Goal: Task Accomplishment & Management: Manage account settings

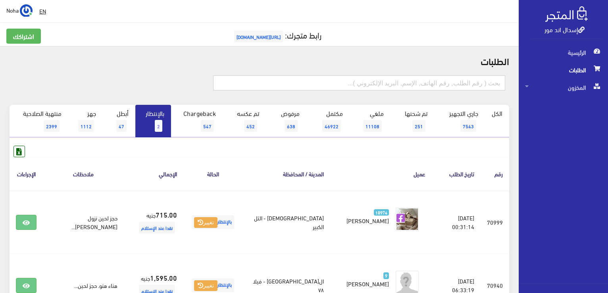
paste input "01009390801"
type input "01009390801"
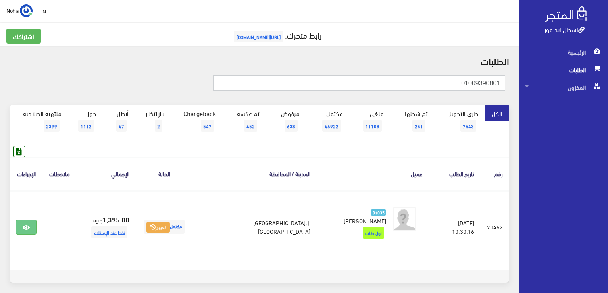
drag, startPoint x: 408, startPoint y: 79, endPoint x: 609, endPoint y: 100, distance: 202.3
click at [607, 100] on html "إسدال اند مور الرئيسية الطلبات" at bounding box center [304, 146] width 608 height 293
paste input "118690157"
type input "01118690157"
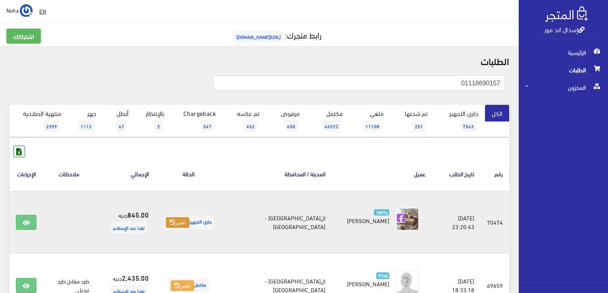
click at [189, 224] on button "تغيير" at bounding box center [177, 222] width 23 height 11
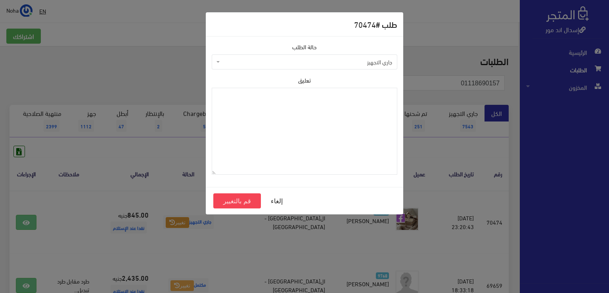
click at [253, 65] on span "جاري التجهيز" at bounding box center [305, 61] width 186 height 15
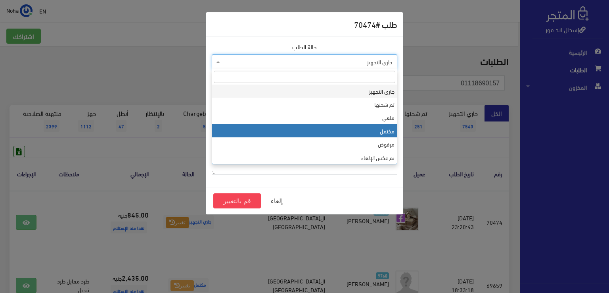
select select "4"
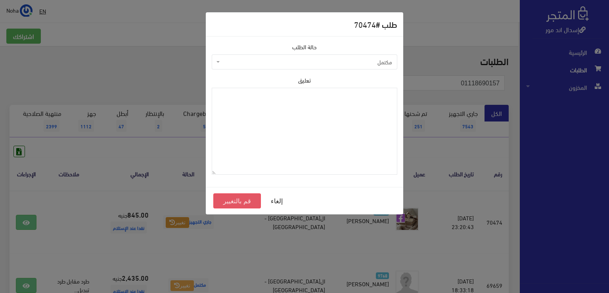
click at [244, 199] on button "قم بالتغيير" at bounding box center [237, 200] width 48 height 15
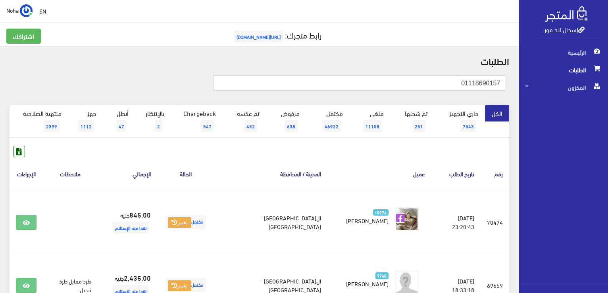
drag, startPoint x: 431, startPoint y: 79, endPoint x: 609, endPoint y: 122, distance: 182.9
click at [607, 122] on html "إسدال اند مور الرئيسية الطلبات" at bounding box center [304, 146] width 608 height 293
paste input "01091161116"
type input "01091161116"
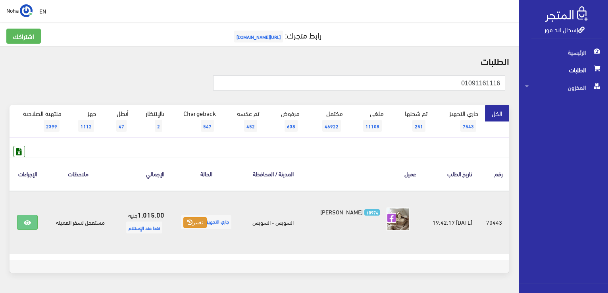
click at [189, 219] on button "تغيير" at bounding box center [194, 222] width 23 height 11
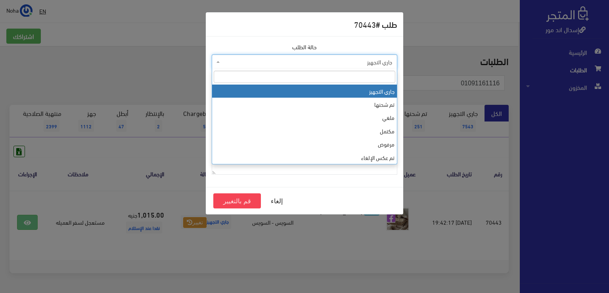
click at [328, 67] on span "جاري التجهيز" at bounding box center [305, 61] width 186 height 15
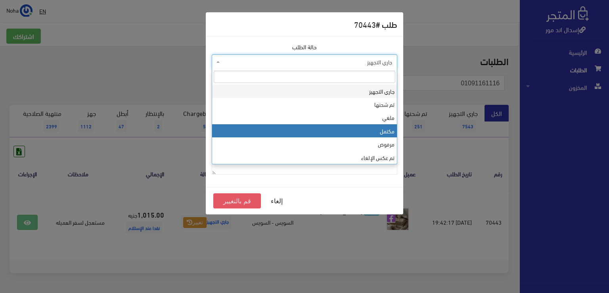
select select "4"
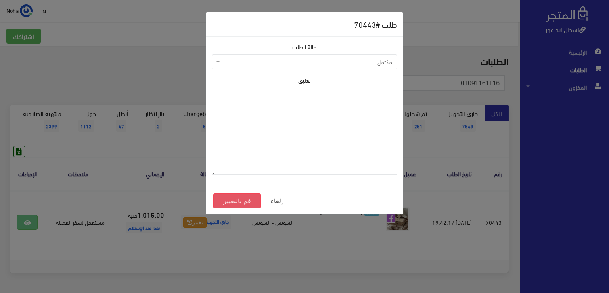
click at [222, 199] on button "قم بالتغيير" at bounding box center [237, 200] width 48 height 15
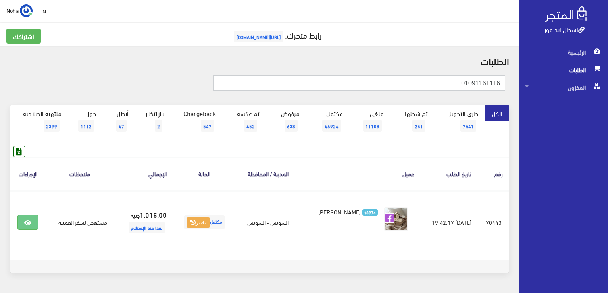
drag, startPoint x: 414, startPoint y: 81, endPoint x: 590, endPoint y: 98, distance: 177.0
click at [594, 99] on div "إسدال اند مور الرئيسية الطلبات المخزون" at bounding box center [304, 158] width 608 height 317
paste input "01118040801"
type input "01118040801"
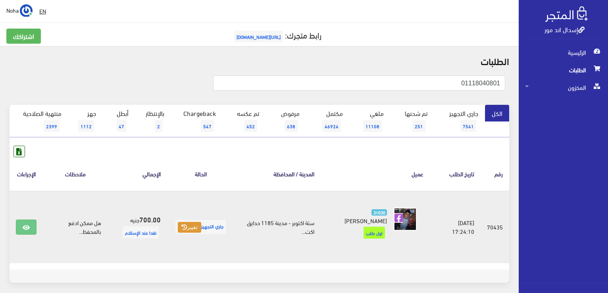
click at [189, 231] on button "تغيير" at bounding box center [189, 227] width 23 height 11
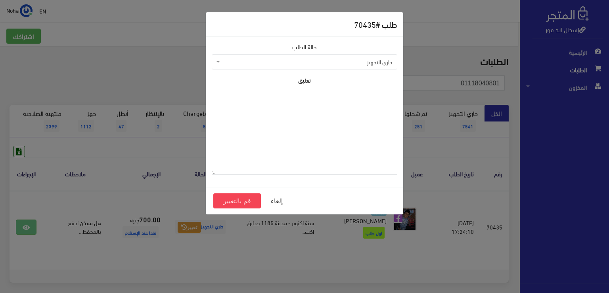
click at [319, 65] on span "جاري التجهيز" at bounding box center [307, 62] width 171 height 8
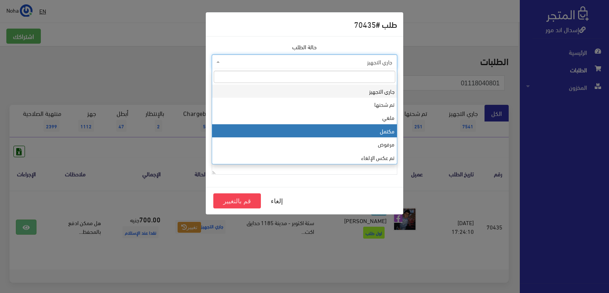
select select "4"
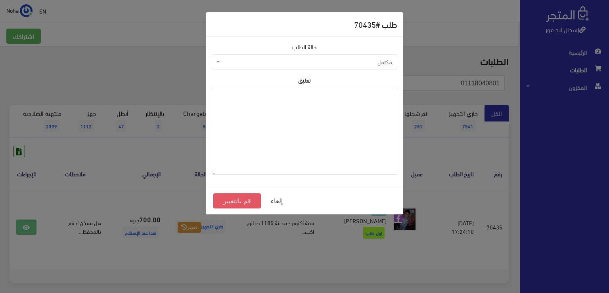
click at [239, 201] on button "قم بالتغيير" at bounding box center [237, 200] width 48 height 15
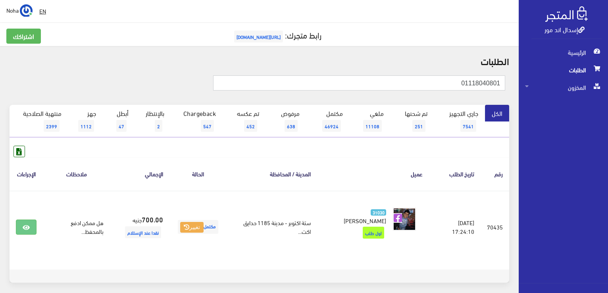
drag, startPoint x: 383, startPoint y: 84, endPoint x: 609, endPoint y: 70, distance: 227.0
click at [607, 70] on html "إسدال اند مور الرئيسية الطلبات" at bounding box center [304, 146] width 608 height 293
paste input "01062664703"
type input "01062664703"
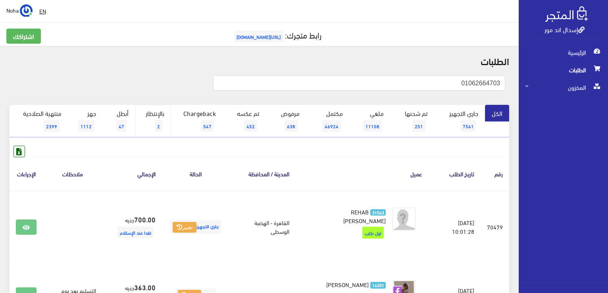
click at [160, 118] on link "بالإنتظار 2" at bounding box center [153, 121] width 36 height 33
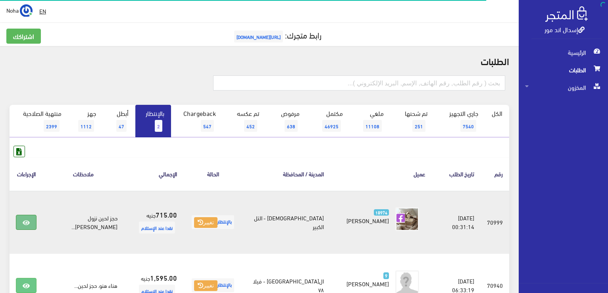
click at [23, 223] on icon at bounding box center [26, 222] width 7 height 6
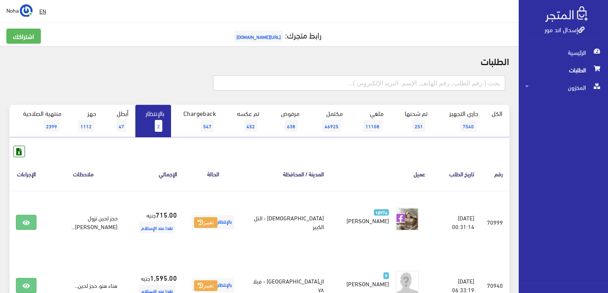
paste input "01062664703"
type input "01062664703"
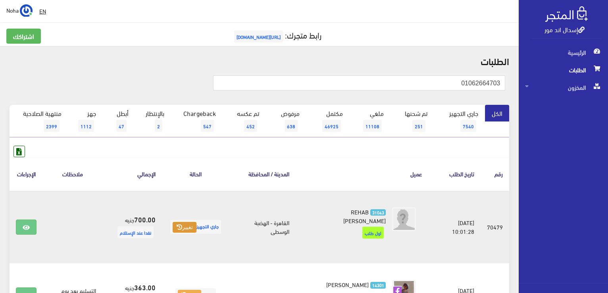
click at [191, 223] on button "تغيير" at bounding box center [184, 227] width 23 height 11
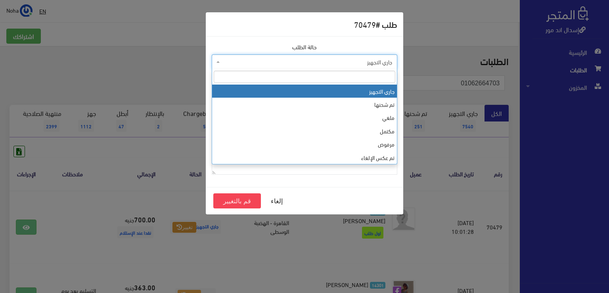
click at [256, 62] on span "جاري التجهيز" at bounding box center [307, 62] width 171 height 8
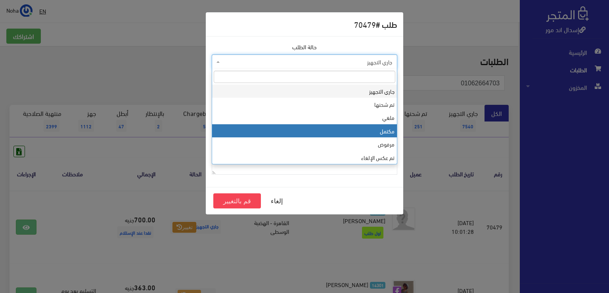
select select "4"
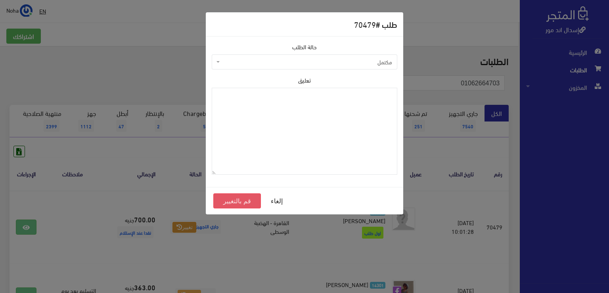
click at [240, 200] on button "قم بالتغيير" at bounding box center [237, 200] width 48 height 15
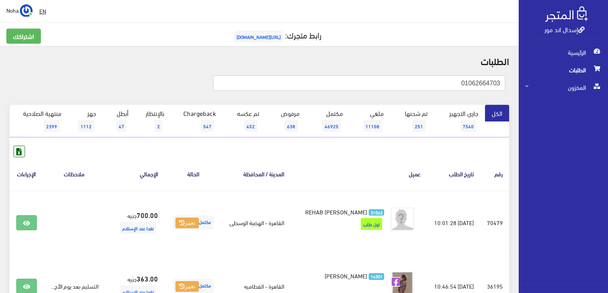
drag, startPoint x: 376, startPoint y: 81, endPoint x: 609, endPoint y: 92, distance: 233.2
click at [607, 92] on html "إسدال اند مور الرئيسية الطلبات" at bounding box center [304, 146] width 608 height 293
paste input "118063005"
type input "01118063005"
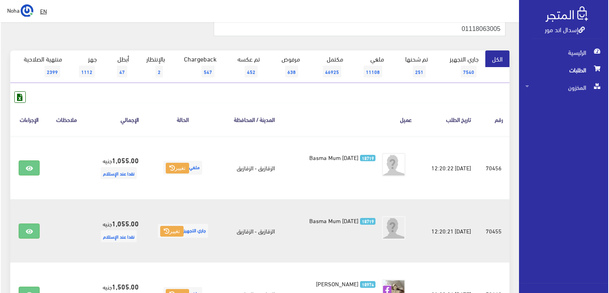
scroll to position [79, 0]
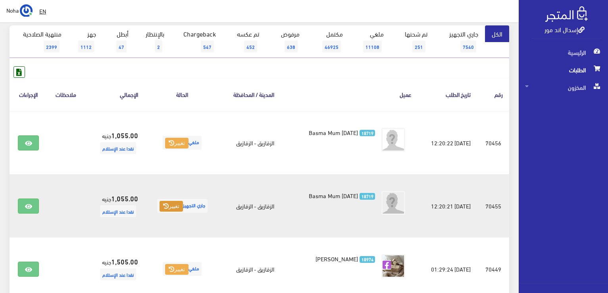
click at [163, 205] on icon at bounding box center [166, 206] width 6 height 6
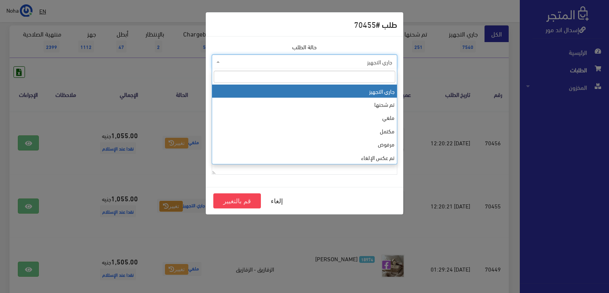
click at [237, 60] on span "جاري التجهيز" at bounding box center [307, 62] width 171 height 8
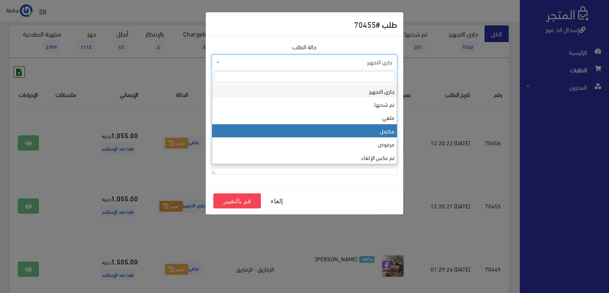
select select "4"
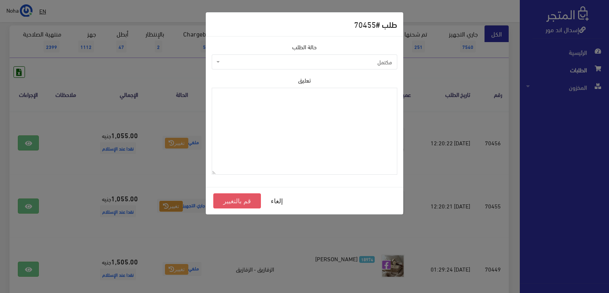
click at [232, 206] on button "قم بالتغيير" at bounding box center [237, 200] width 48 height 15
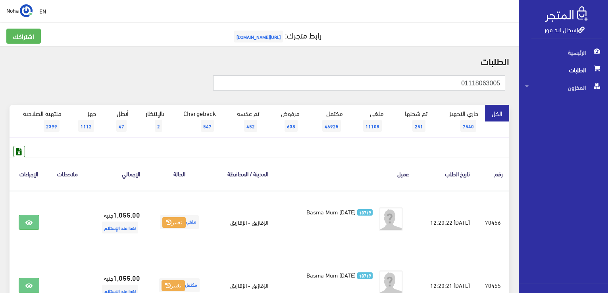
drag, startPoint x: 413, startPoint y: 82, endPoint x: 336, endPoint y: 73, distance: 77.4
click at [602, 127] on div "إسدال اند مور الرئيسية الطلبات المخزون" at bounding box center [304, 222] width 608 height 444
paste input "01062693281"
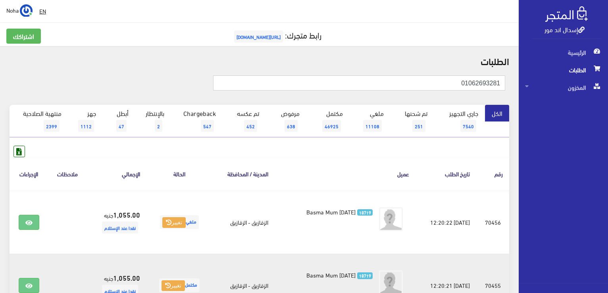
type input "01062693281"
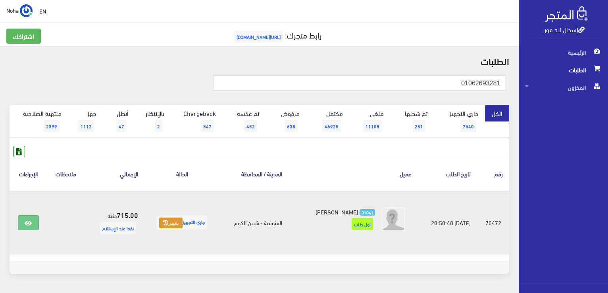
click at [173, 225] on button "تغيير" at bounding box center [170, 222] width 23 height 11
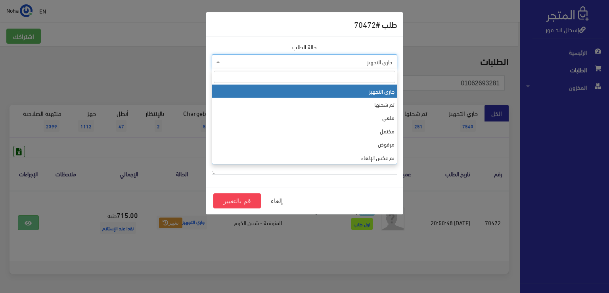
click at [263, 62] on span "جاري التجهيز" at bounding box center [307, 62] width 171 height 8
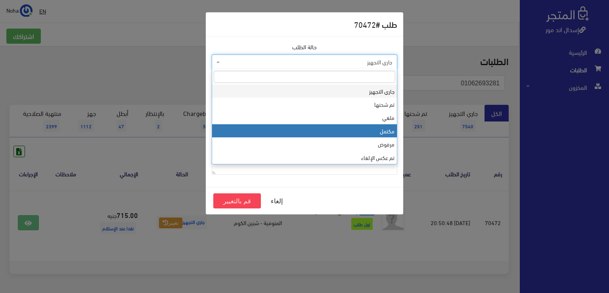
select select "4"
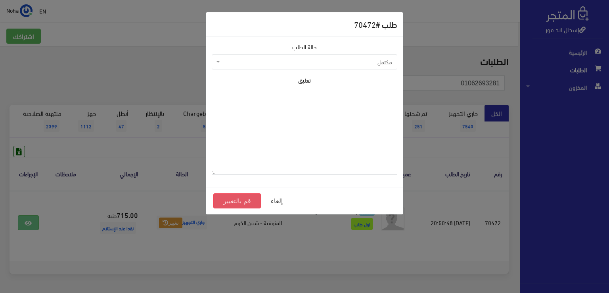
click at [238, 199] on button "قم بالتغيير" at bounding box center [237, 200] width 48 height 15
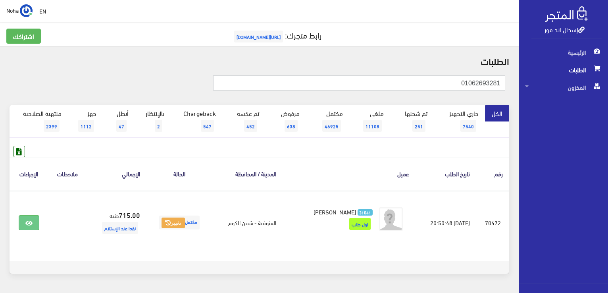
drag, startPoint x: 445, startPoint y: 84, endPoint x: 579, endPoint y: 97, distance: 134.3
click at [579, 97] on div "إسدال اند مور الرئيسية الطلبات المخزون" at bounding box center [304, 159] width 608 height 318
paste input "01009280036"
type input "01009280036"
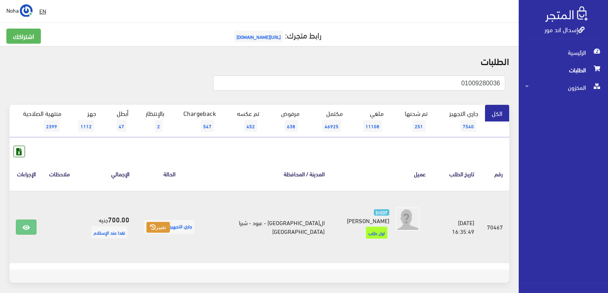
click at [163, 224] on button "تغيير" at bounding box center [157, 227] width 23 height 11
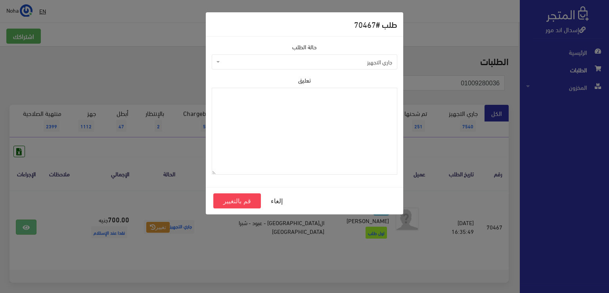
click at [244, 64] on span "جاري التجهيز" at bounding box center [307, 62] width 171 height 8
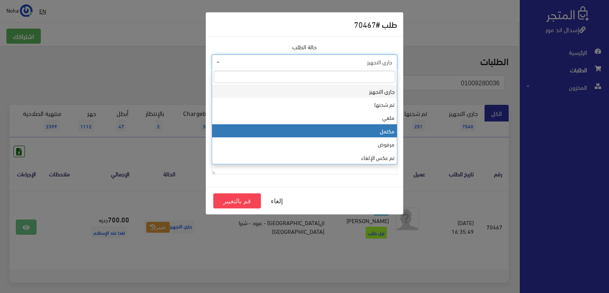
select select "4"
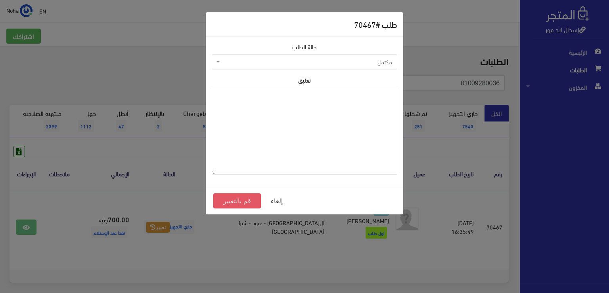
click at [245, 204] on button "قم بالتغيير" at bounding box center [237, 200] width 48 height 15
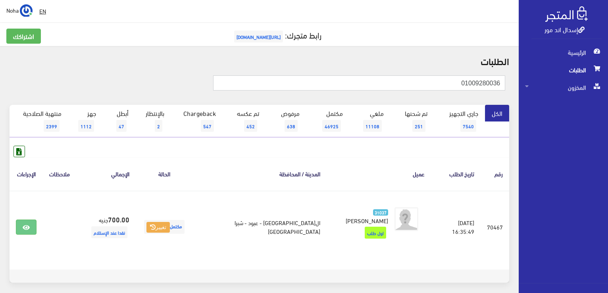
drag, startPoint x: 445, startPoint y: 78, endPoint x: 609, endPoint y: 68, distance: 164.6
click at [607, 68] on html "إسدال اند مور الرئيسية الطلبات" at bounding box center [304, 146] width 608 height 293
paste input "26549599"
type input "01026549599"
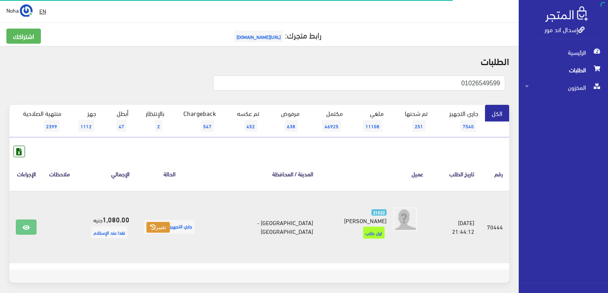
click at [165, 222] on button "تغيير" at bounding box center [157, 227] width 23 height 11
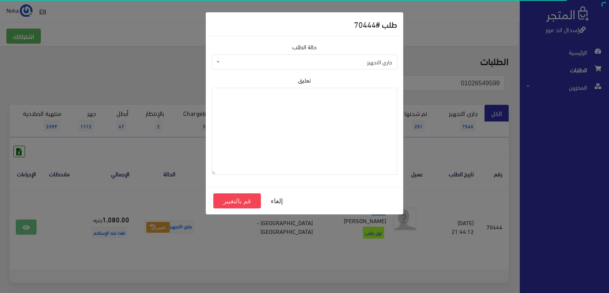
click at [256, 67] on span "جاري التجهيز" at bounding box center [305, 61] width 186 height 15
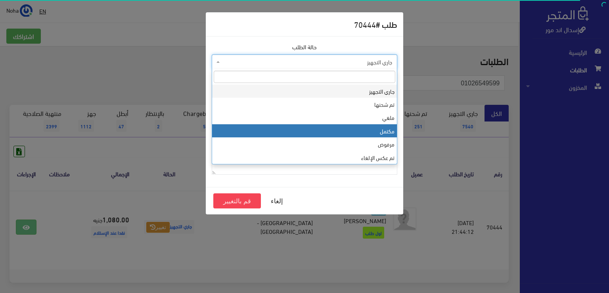
drag, startPoint x: 251, startPoint y: 134, endPoint x: 250, endPoint y: 153, distance: 19.4
select select "4"
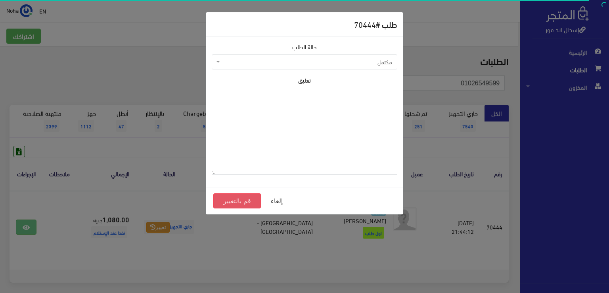
click at [241, 199] on button "قم بالتغيير" at bounding box center [237, 200] width 48 height 15
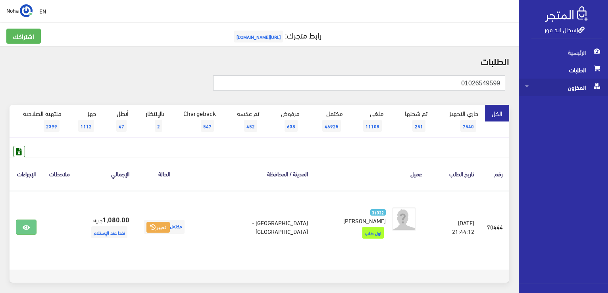
drag, startPoint x: 403, startPoint y: 79, endPoint x: 537, endPoint y: 79, distance: 133.7
drag, startPoint x: 537, startPoint y: 79, endPoint x: 417, endPoint y: 87, distance: 119.7
click at [417, 87] on input "01026549599" at bounding box center [359, 82] width 292 height 15
drag, startPoint x: 417, startPoint y: 87, endPoint x: 525, endPoint y: 90, distance: 107.2
click at [607, 106] on html "إسدال اند مور الرئيسية الطلبات" at bounding box center [304, 146] width 608 height 293
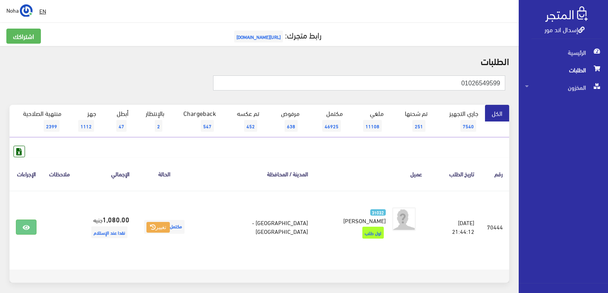
paste input "01091559792"
drag, startPoint x: 495, startPoint y: 81, endPoint x: 587, endPoint y: 104, distance: 94.9
click at [587, 104] on div "إسدال اند مور الرئيسية الطلبات المخزون" at bounding box center [304, 163] width 608 height 327
type input "01091559792"
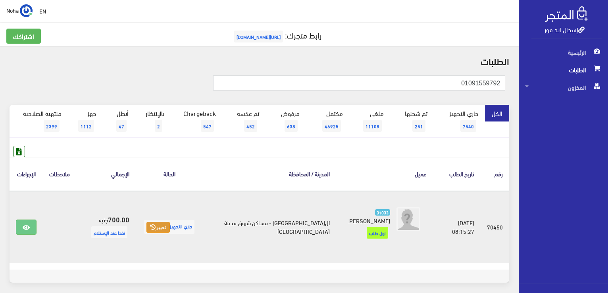
click at [156, 224] on icon at bounding box center [153, 227] width 6 height 6
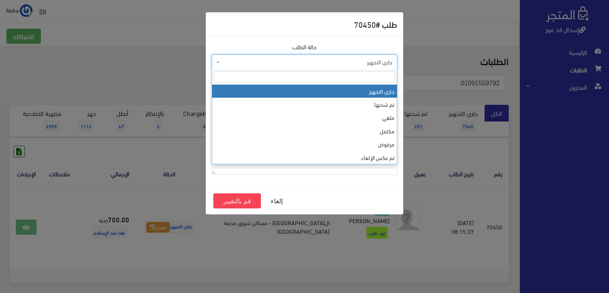
click at [251, 65] on span "جاري التجهيز" at bounding box center [307, 62] width 171 height 8
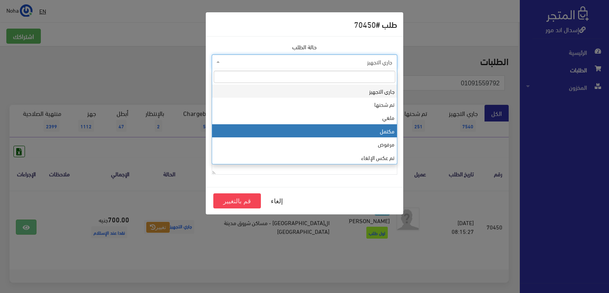
select select "4"
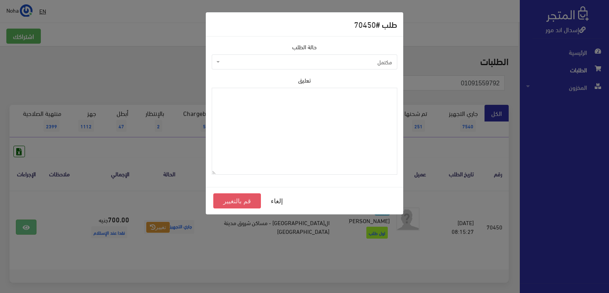
click at [232, 199] on button "قم بالتغيير" at bounding box center [237, 200] width 48 height 15
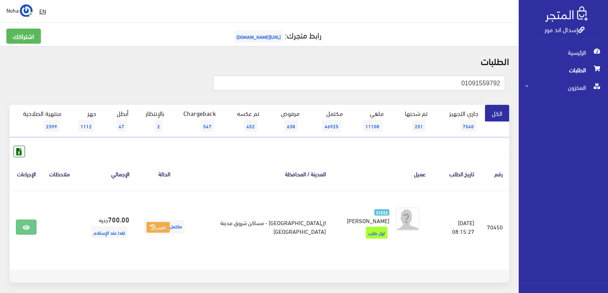
drag, startPoint x: 609, startPoint y: 118, endPoint x: 600, endPoint y: 115, distance: 9.4
click at [606, 116] on div "إسدال اند مور الرئيسية الطلبات المخزون" at bounding box center [304, 163] width 608 height 327
paste input "01438514"
type input "01001438514"
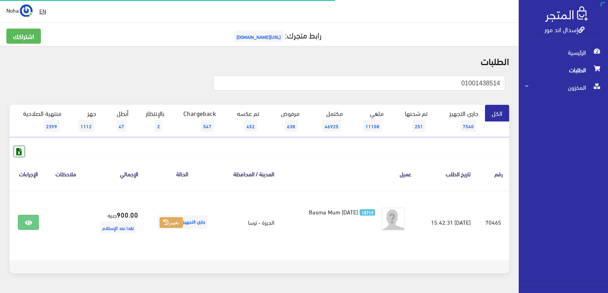
click at [166, 227] on button "تغيير" at bounding box center [171, 222] width 23 height 11
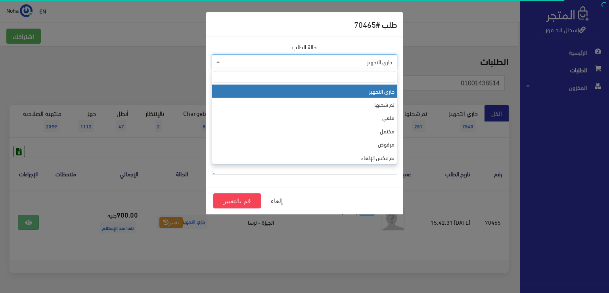
click at [259, 65] on span "جاري التجهيز" at bounding box center [307, 62] width 171 height 8
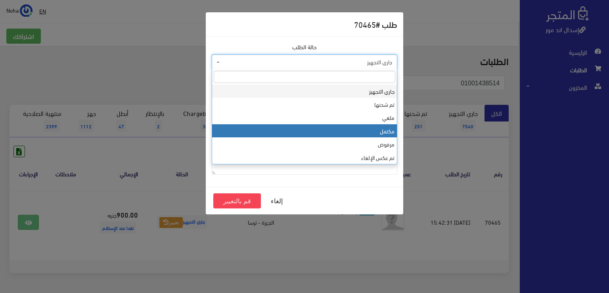
select select "4"
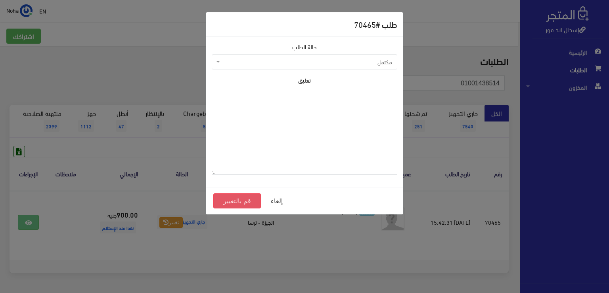
click at [244, 203] on button "قم بالتغيير" at bounding box center [237, 200] width 48 height 15
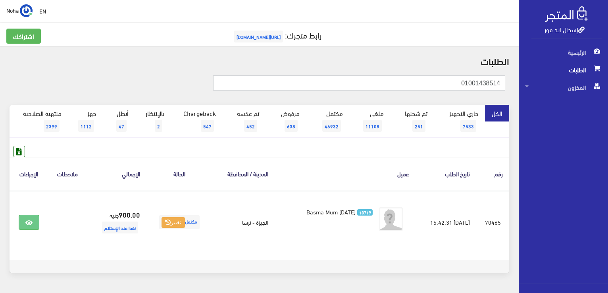
drag, startPoint x: 396, startPoint y: 85, endPoint x: 439, endPoint y: 75, distance: 44.3
click at [502, 81] on input "01001438514" at bounding box center [359, 82] width 292 height 15
paste input "2371023"
type input "01002371023"
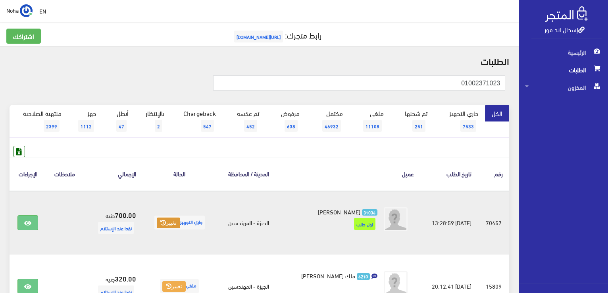
click at [166, 220] on icon at bounding box center [163, 223] width 6 height 6
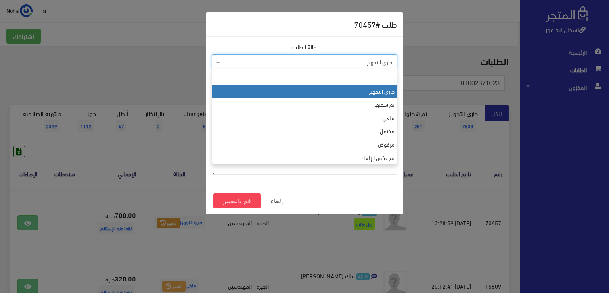
click at [235, 62] on span "جاري التجهيز" at bounding box center [307, 62] width 171 height 8
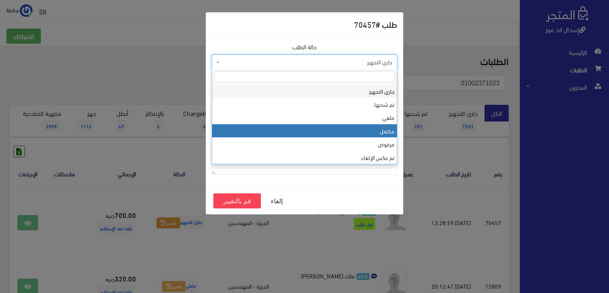
select select "4"
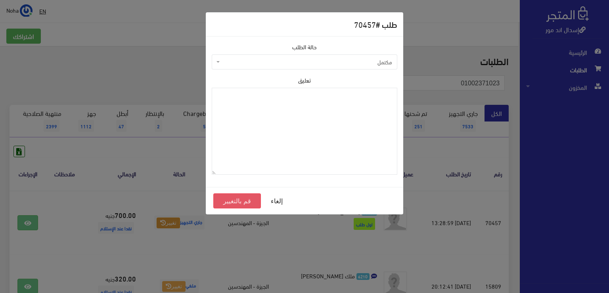
click at [252, 204] on button "قم بالتغيير" at bounding box center [237, 200] width 48 height 15
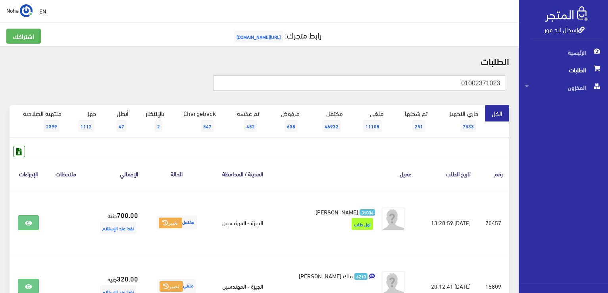
drag, startPoint x: 405, startPoint y: 81, endPoint x: 480, endPoint y: 89, distance: 75.8
click at [480, 89] on input "01002371023" at bounding box center [359, 82] width 292 height 15
click at [451, 82] on input "01002371023" at bounding box center [359, 82] width 292 height 15
drag, startPoint x: 451, startPoint y: 82, endPoint x: 498, endPoint y: 83, distance: 46.8
click at [546, 90] on div "إسدال اند مور الرئيسية الطلبات المخزون" at bounding box center [304, 253] width 608 height 507
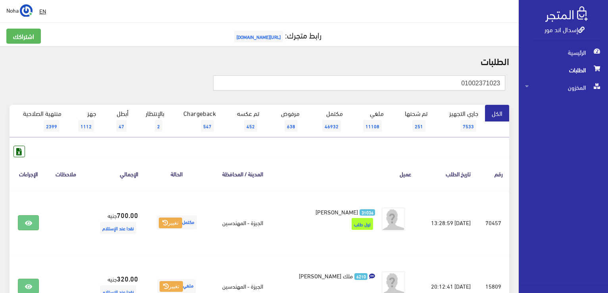
paste input "01110876182"
type input "01110876182"
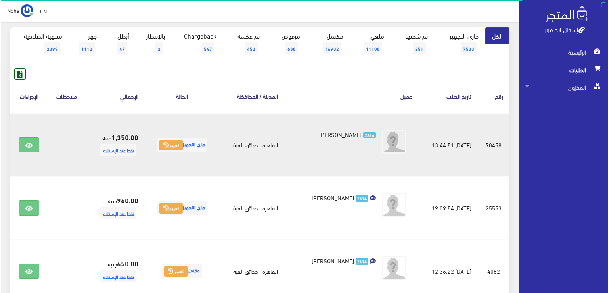
scroll to position [79, 0]
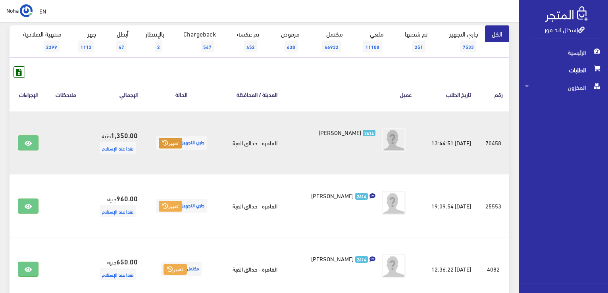
click at [163, 144] on icon at bounding box center [165, 143] width 6 height 6
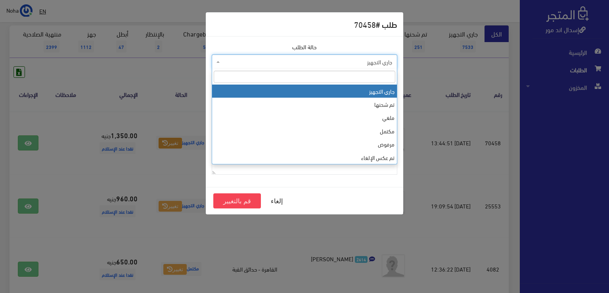
click at [246, 63] on span "جاري التجهيز" at bounding box center [307, 62] width 171 height 8
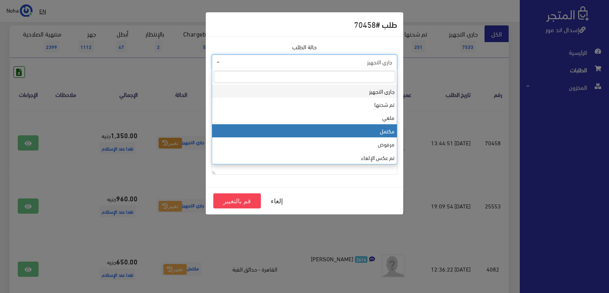
select select "4"
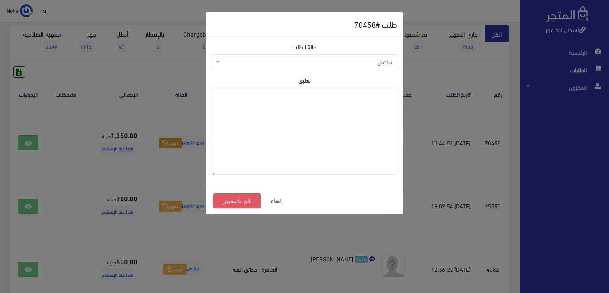
click at [242, 197] on button "قم بالتغيير" at bounding box center [237, 200] width 48 height 15
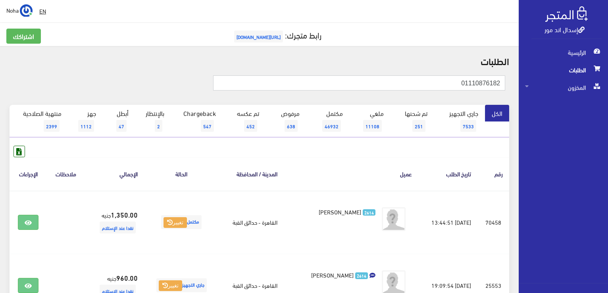
drag, startPoint x: 421, startPoint y: 81, endPoint x: 609, endPoint y: 92, distance: 188.8
click at [607, 92] on html "إسدال اند مور الرئيسية الطلبات" at bounding box center [304, 146] width 608 height 293
paste input "01112496048"
type input "01112496048"
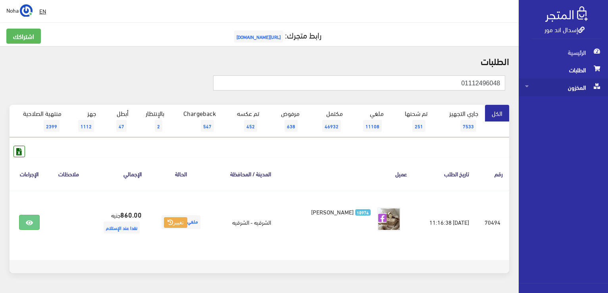
drag, startPoint x: 443, startPoint y: 85, endPoint x: 588, endPoint y: 93, distance: 145.1
click at [607, 96] on html "إسدال اند مور الرئيسية الطلبات" at bounding box center [304, 146] width 608 height 293
paste input "01096698660"
type input "01096698660"
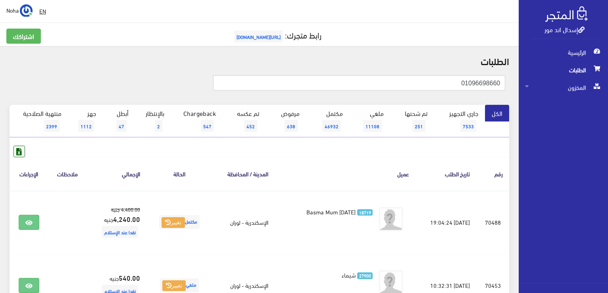
drag, startPoint x: 441, startPoint y: 81, endPoint x: 596, endPoint y: 91, distance: 155.1
click at [607, 98] on html "إسدال اند مور الرئيسية الطلبات" at bounding box center [304, 146] width 608 height 293
paste input "15883543"
type input "01015883543"
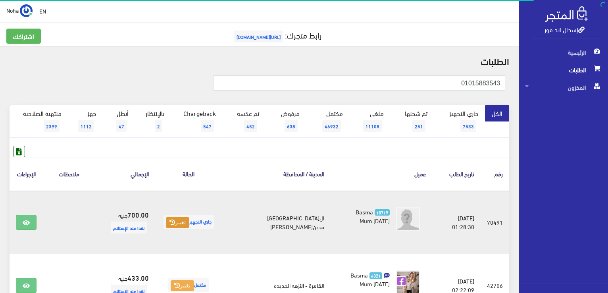
click at [185, 224] on button "تغيير" at bounding box center [177, 222] width 23 height 11
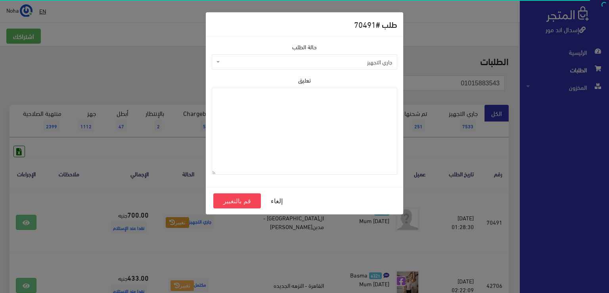
click at [257, 63] on span "جاري التجهيز" at bounding box center [307, 62] width 171 height 8
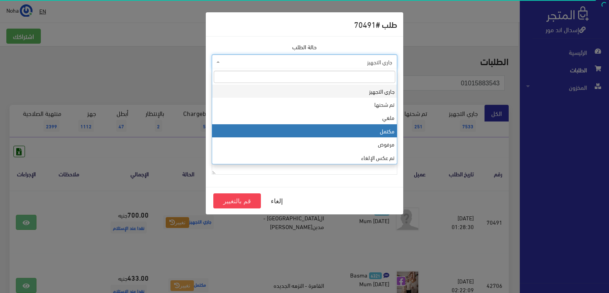
select select "4"
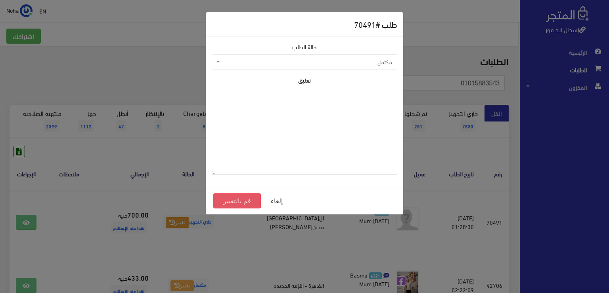
click at [244, 198] on button "قم بالتغيير" at bounding box center [237, 200] width 48 height 15
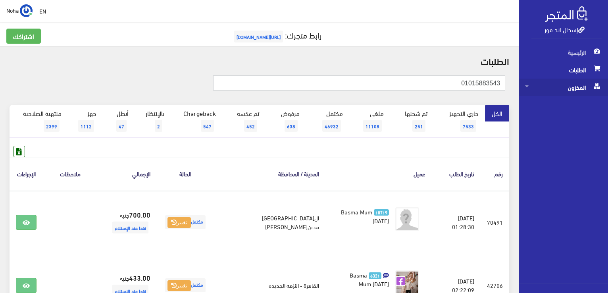
drag, startPoint x: 443, startPoint y: 88, endPoint x: 544, endPoint y: 95, distance: 101.5
click at [544, 95] on div "إسدال اند مور الرئيسية الطلبات المخزون" at bounding box center [304, 253] width 608 height 507
paste input "110008324"
type input "01110008324"
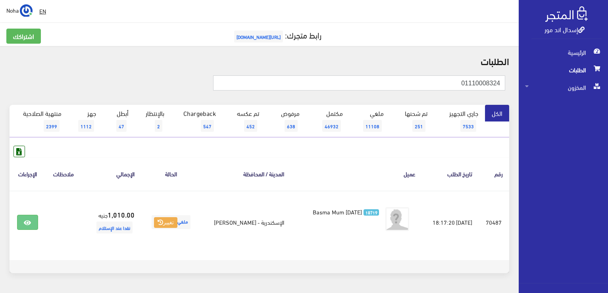
drag, startPoint x: 454, startPoint y: 85, endPoint x: 584, endPoint y: 104, distance: 131.8
click at [584, 104] on div "إسدال اند مور الرئيسية الطلبات المخزون" at bounding box center [304, 158] width 608 height 317
paste input "026593589"
type input "01026593589"
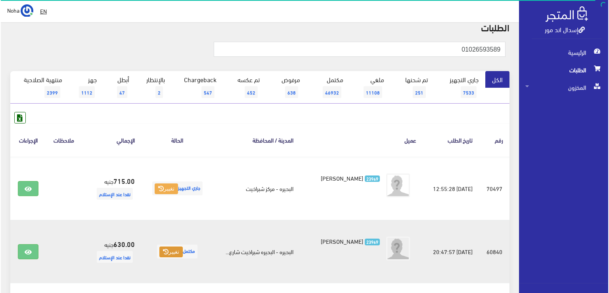
scroll to position [79, 0]
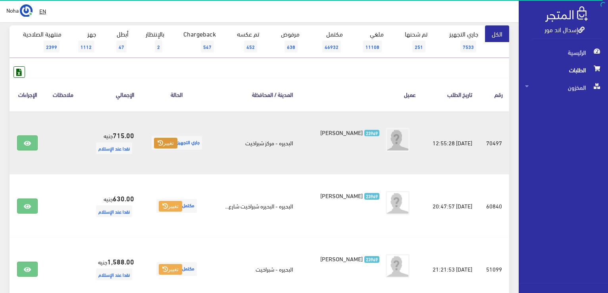
click at [165, 139] on button "تغيير" at bounding box center [165, 143] width 23 height 11
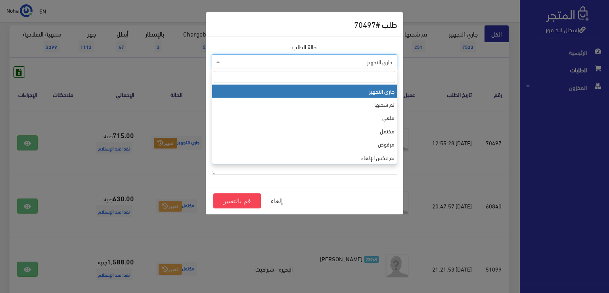
click at [282, 62] on span "جاري التجهيز" at bounding box center [307, 62] width 171 height 8
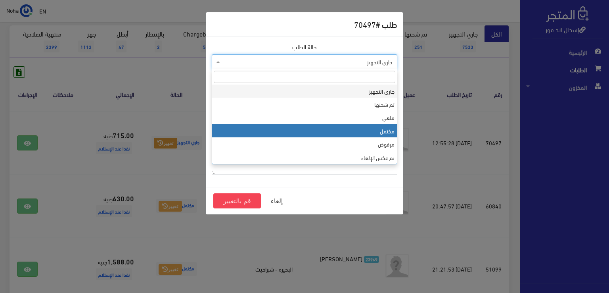
select select "4"
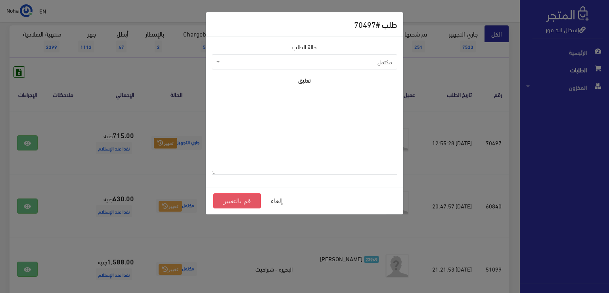
click at [246, 200] on button "قم بالتغيير" at bounding box center [237, 200] width 48 height 15
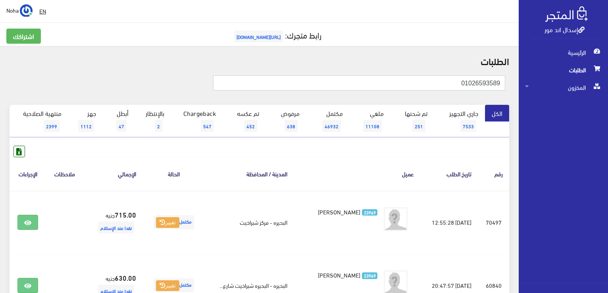
drag, startPoint x: 426, startPoint y: 82, endPoint x: 609, endPoint y: 71, distance: 183.3
click at [607, 71] on html "إسدال اند مور الرئيسية الطلبات" at bounding box center [304, 146] width 608 height 293
paste input "122827666"
type input "01122827666"
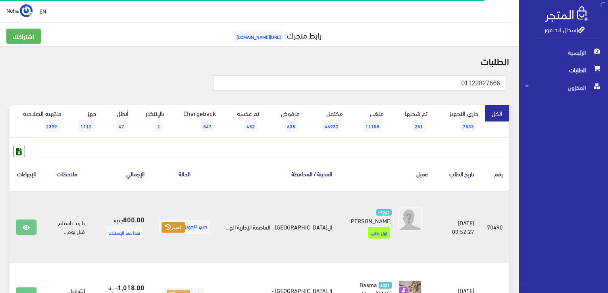
click at [171, 224] on icon at bounding box center [168, 227] width 6 height 6
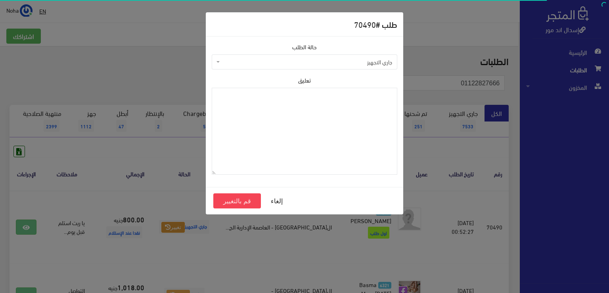
click at [250, 62] on span "جاري التجهيز" at bounding box center [307, 62] width 171 height 8
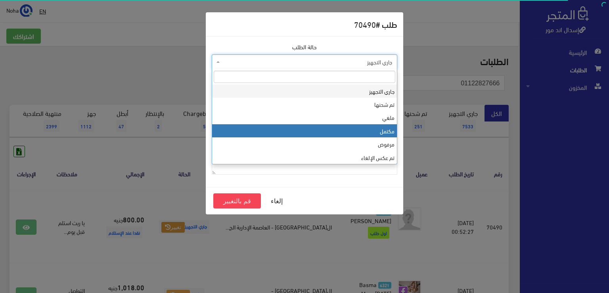
select select "4"
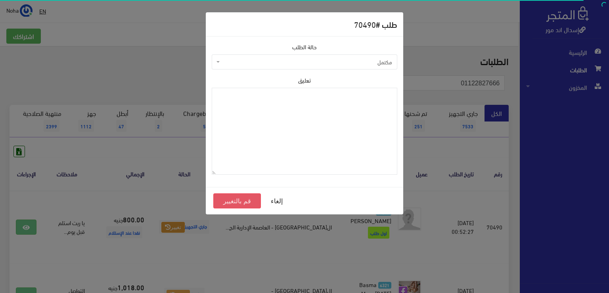
click at [238, 203] on button "قم بالتغيير" at bounding box center [237, 200] width 48 height 15
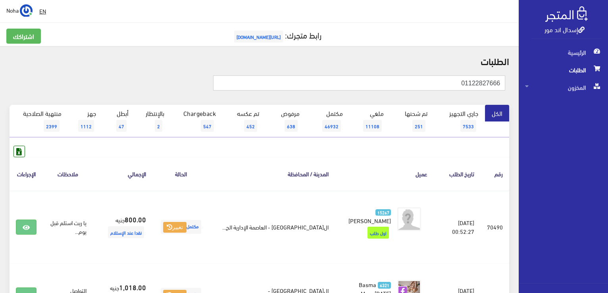
drag, startPoint x: 427, startPoint y: 80, endPoint x: 609, endPoint y: 96, distance: 182.8
click at [607, 96] on html "إسدال اند مور الرئيسية الطلبات" at bounding box center [304, 146] width 608 height 293
paste input "01092598753"
type input "01092598753"
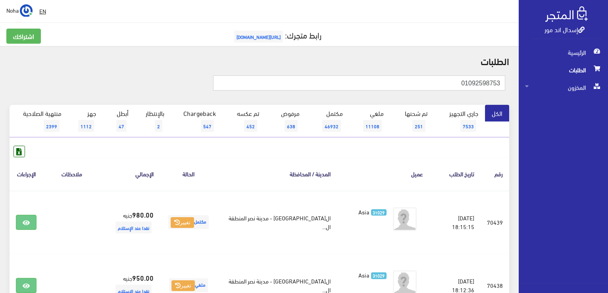
drag, startPoint x: 435, startPoint y: 84, endPoint x: 609, endPoint y: 96, distance: 174.2
click at [607, 96] on html "إسدال اند مور الرئيسية الطلبات" at bounding box center [304, 146] width 608 height 293
paste input "06382041"
type input "01006382041"
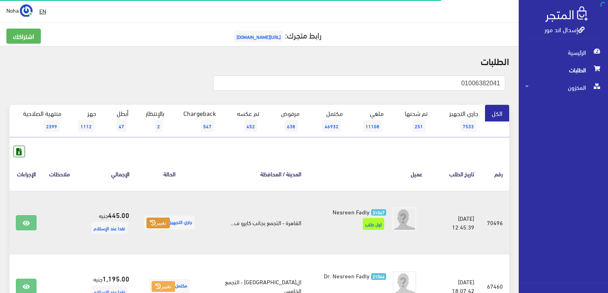
click at [152, 223] on icon at bounding box center [153, 223] width 6 height 6
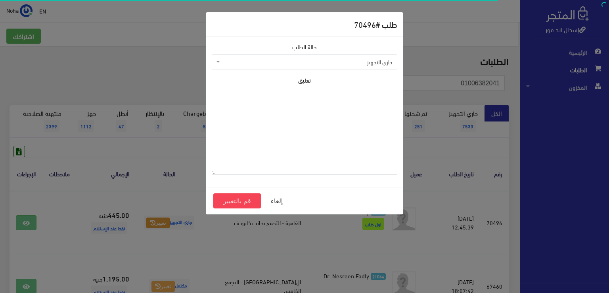
click at [233, 60] on span "جاري التجهيز" at bounding box center [307, 62] width 171 height 8
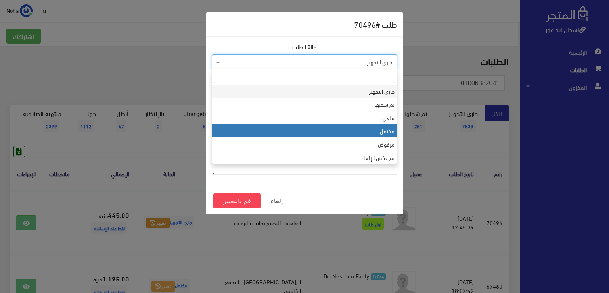
select select "4"
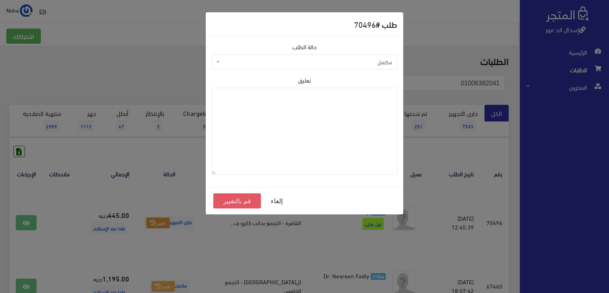
click at [248, 201] on button "قم بالتغيير" at bounding box center [237, 200] width 48 height 15
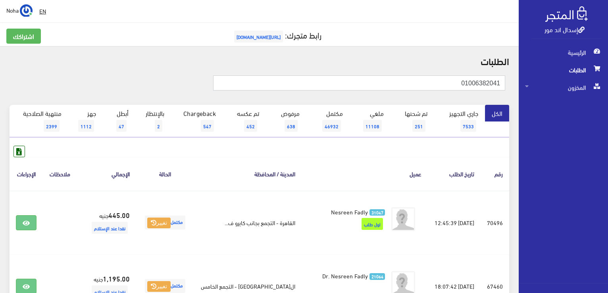
drag, startPoint x: 367, startPoint y: 86, endPoint x: 609, endPoint y: 90, distance: 242.5
click at [607, 90] on html "إسدال اند مور الرئيسية الطلبات" at bounding box center [304, 146] width 608 height 293
paste input "01092222312"
type input "01092222312"
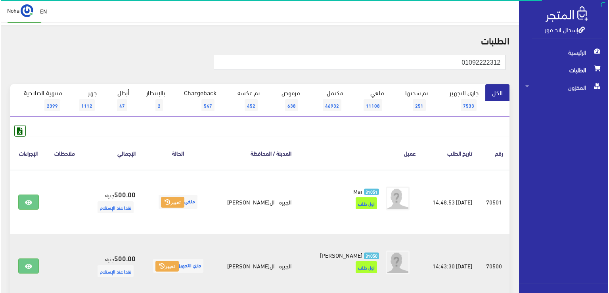
scroll to position [40, 0]
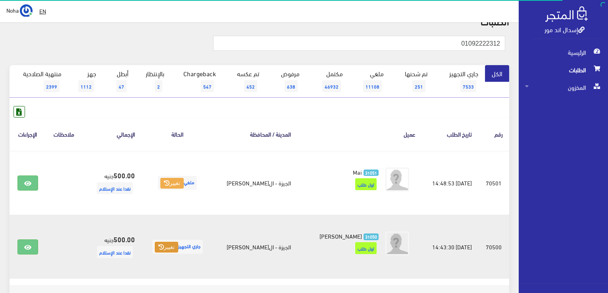
click at [159, 242] on button "تغيير" at bounding box center [166, 247] width 23 height 11
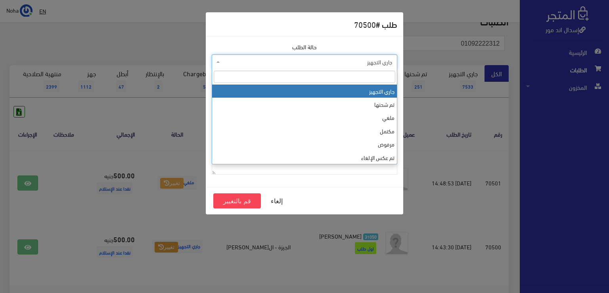
click at [259, 63] on span "جاري التجهيز" at bounding box center [307, 62] width 171 height 8
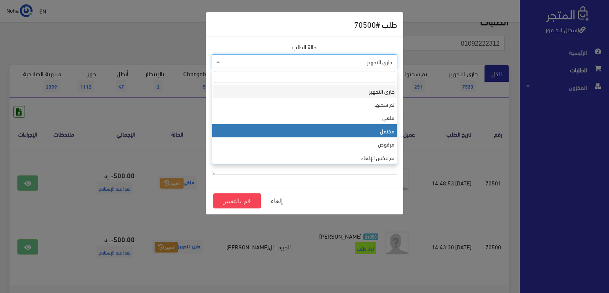
select select "4"
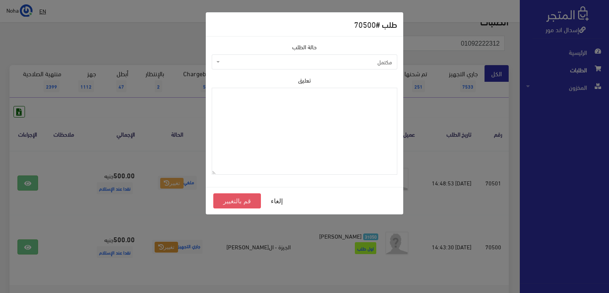
click at [240, 201] on button "قم بالتغيير" at bounding box center [237, 200] width 48 height 15
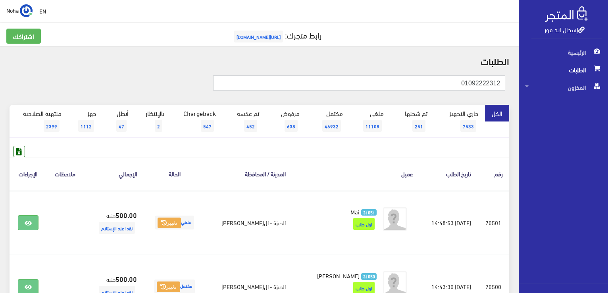
drag, startPoint x: 421, startPoint y: 83, endPoint x: 609, endPoint y: 62, distance: 189.7
click at [607, 62] on html "إسدال اند مور الرئيسية الطلبات" at bounding box center [304, 146] width 608 height 293
paste input "155558988"
type input "01155558988"
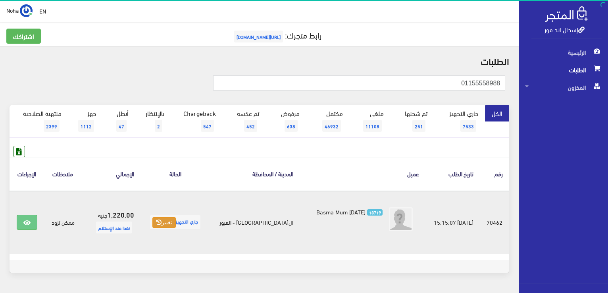
click at [167, 223] on button "تغيير" at bounding box center [163, 222] width 23 height 11
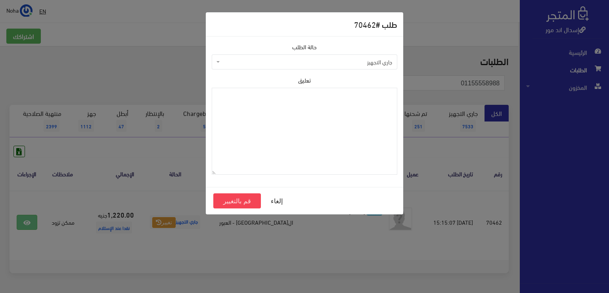
click at [288, 60] on span "جاري التجهيز" at bounding box center [307, 62] width 171 height 8
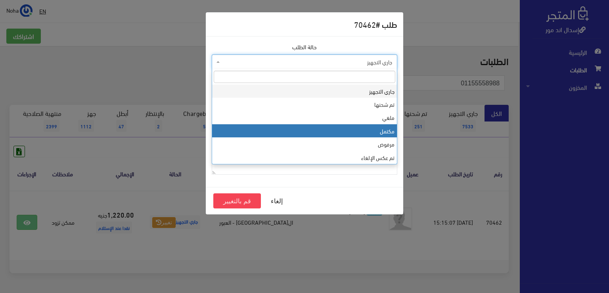
select select "4"
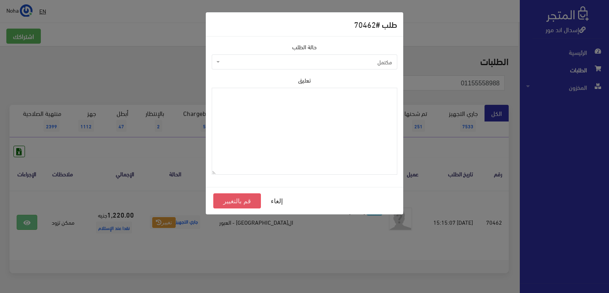
click at [251, 200] on button "قم بالتغيير" at bounding box center [237, 200] width 48 height 15
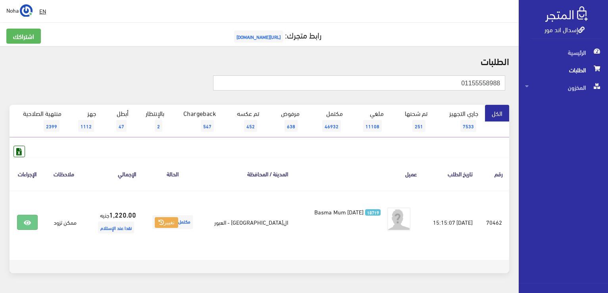
drag, startPoint x: 432, startPoint y: 86, endPoint x: 609, endPoint y: 91, distance: 177.0
click at [607, 91] on html "إسدال اند مور الرئيسية الطلبات" at bounding box center [304, 146] width 608 height 293
paste input "092192741"
type input "01092192741"
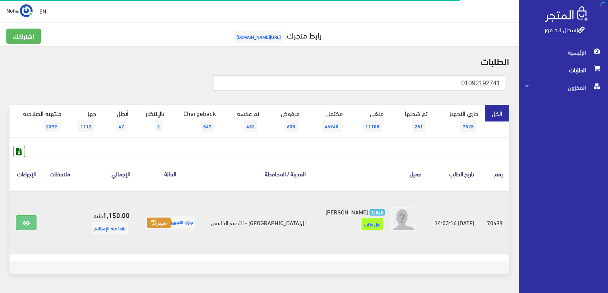
click at [160, 219] on button "تغيير" at bounding box center [158, 222] width 23 height 11
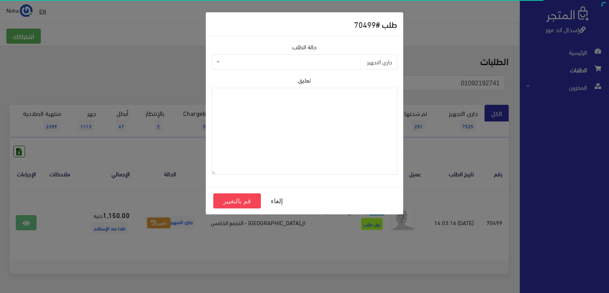
click at [266, 59] on span "جاري التجهيز" at bounding box center [307, 62] width 171 height 8
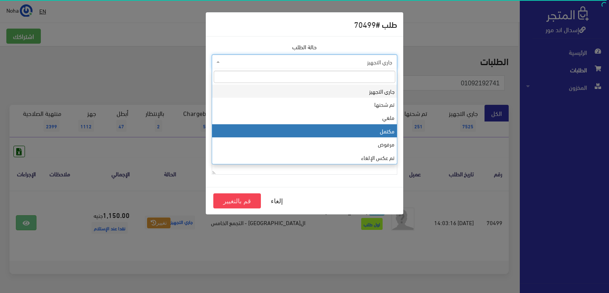
select select "4"
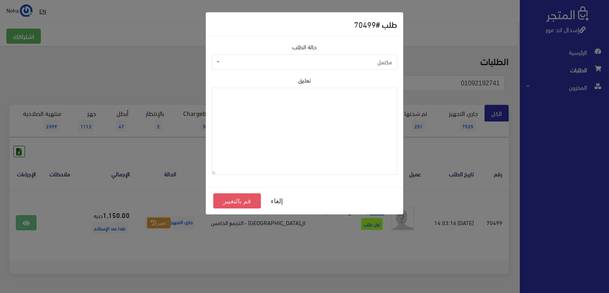
click at [219, 202] on button "قم بالتغيير" at bounding box center [237, 200] width 48 height 15
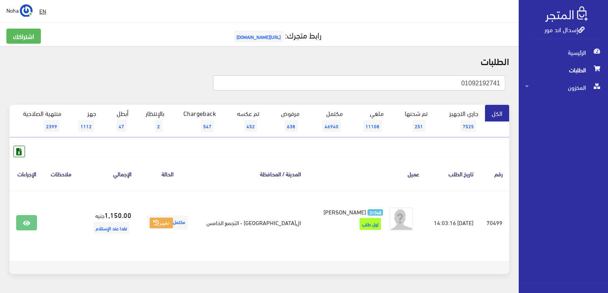
drag, startPoint x: 391, startPoint y: 86, endPoint x: 609, endPoint y: 110, distance: 219.1
click at [607, 110] on html "إسدال اند مور الرئيسية الطلبات" at bounding box center [304, 146] width 608 height 293
paste input "55627170"
type input "0155627170"
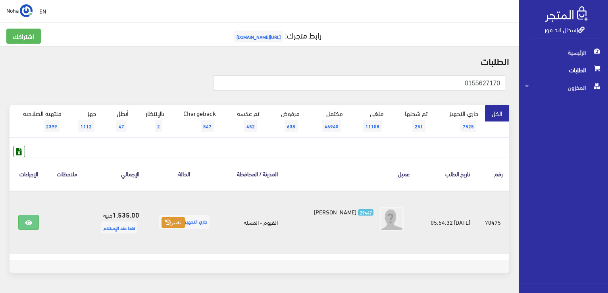
click at [165, 220] on button "تغيير" at bounding box center [172, 222] width 23 height 11
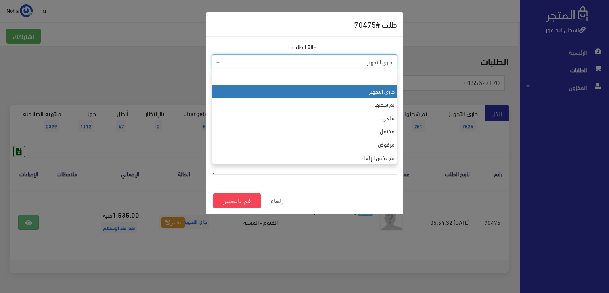
click at [279, 64] on span "جاري التجهيز" at bounding box center [307, 62] width 171 height 8
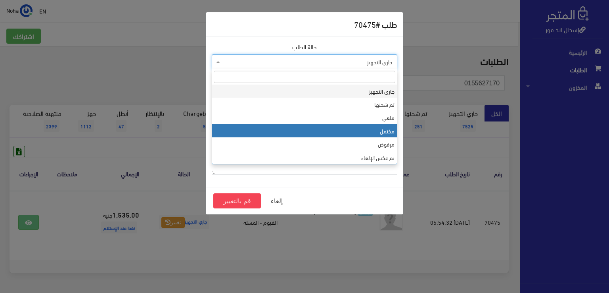
select select "4"
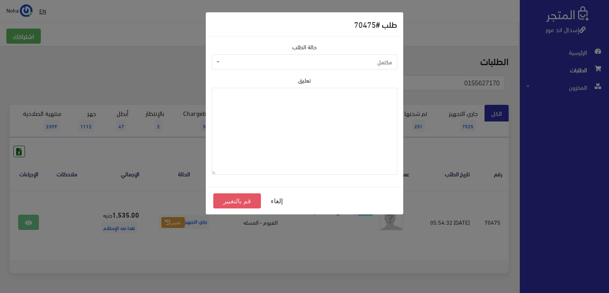
click at [252, 198] on button "قم بالتغيير" at bounding box center [237, 200] width 48 height 15
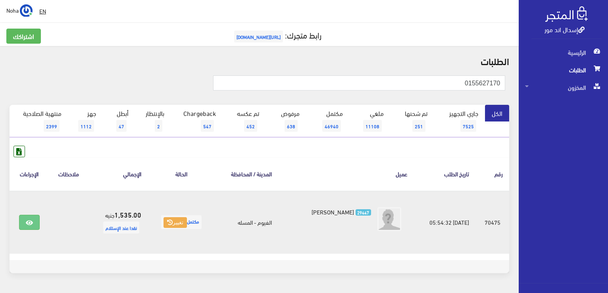
click at [326, 243] on td "29447 [PERSON_NAME]" at bounding box center [346, 221] width 136 height 63
click at [35, 220] on link at bounding box center [29, 222] width 21 height 15
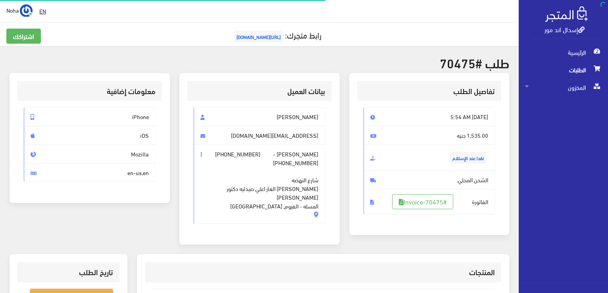
scroll to position [159, 0]
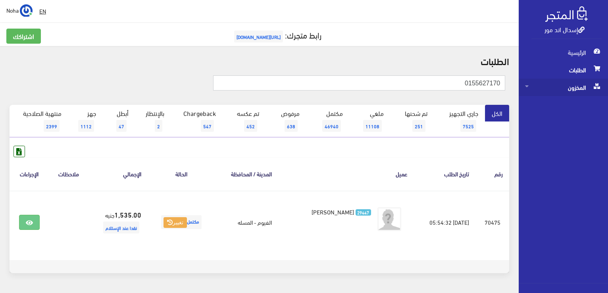
drag, startPoint x: 346, startPoint y: 85, endPoint x: 583, endPoint y: 86, distance: 237.3
click at [588, 87] on div "إسدال اند مور الرئيسية الطلبات المخزون" at bounding box center [304, 158] width 608 height 317
paste input "006305155"
type input "01006305155"
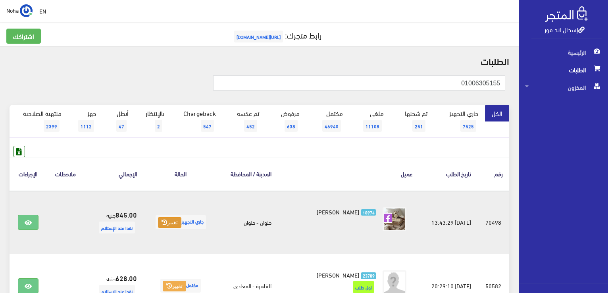
click button "تغيير"
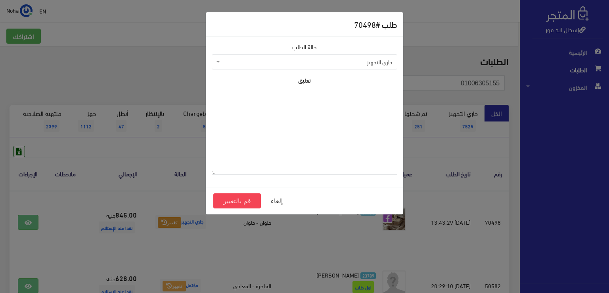
click span "جاري التجهيز"
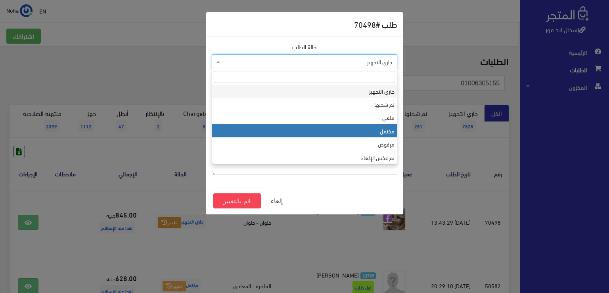
select select "4"
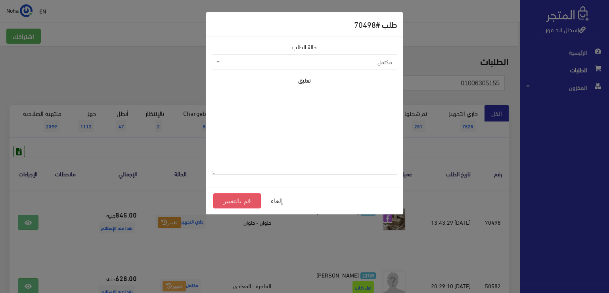
click button "قم بالتغيير"
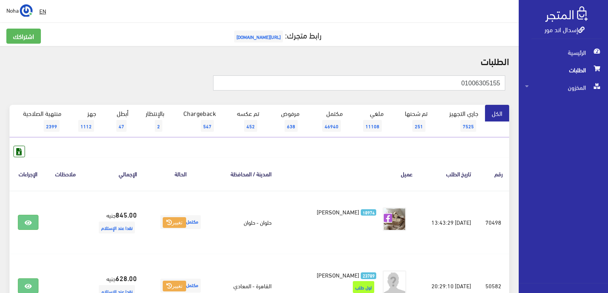
drag, startPoint x: 391, startPoint y: 82, endPoint x: 394, endPoint y: 60, distance: 22.1
click at [607, 56] on html "إسدال اند مور الرئيسية الطلبات" at bounding box center [304, 146] width 608 height 293
paste input "01006666881"
type input "01006666881"
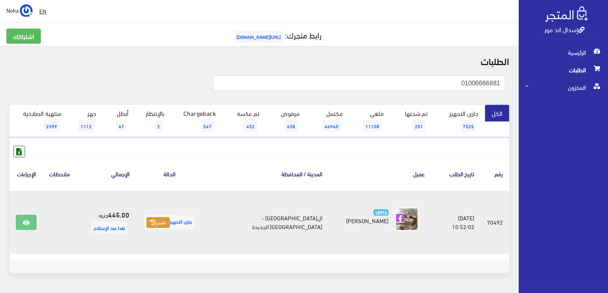
click at [170, 221] on button "تغيير" at bounding box center [157, 222] width 23 height 11
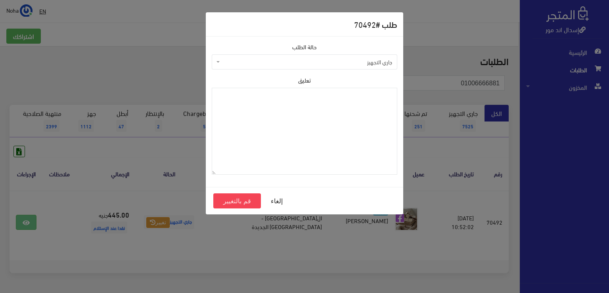
click at [282, 78] on div "تعليق" at bounding box center [305, 125] width 186 height 98
click at [284, 63] on span "جاري التجهيز" at bounding box center [307, 62] width 171 height 8
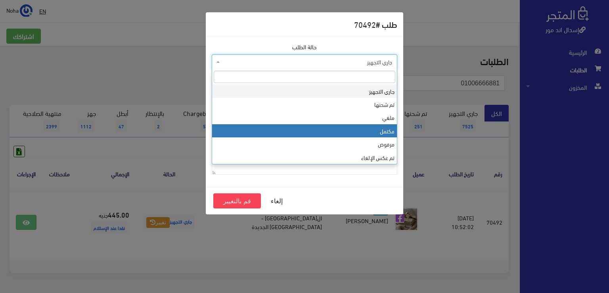
select select "4"
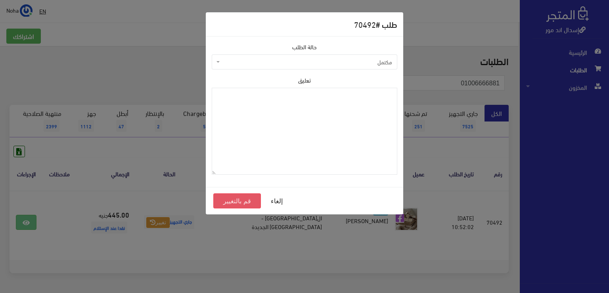
click at [246, 200] on button "قم بالتغيير" at bounding box center [237, 200] width 48 height 15
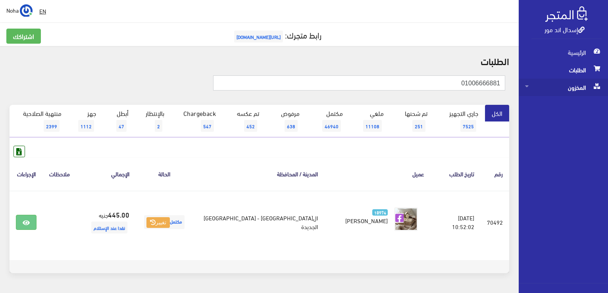
drag, startPoint x: 546, startPoint y: 96, endPoint x: 596, endPoint y: 86, distance: 51.0
click at [596, 88] on div "إسدال اند مور الرئيسية الطلبات المخزون" at bounding box center [304, 158] width 608 height 317
paste input "91024722"
type input "01091024722"
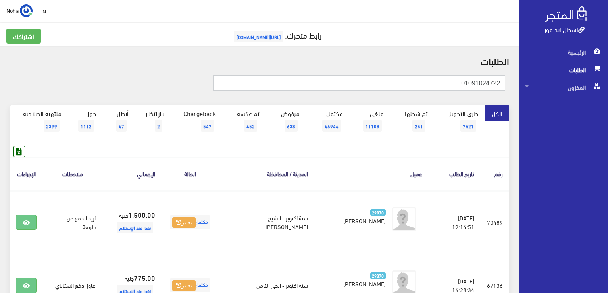
drag, startPoint x: 441, startPoint y: 81, endPoint x: 589, endPoint y: 105, distance: 150.0
click at [589, 105] on div "إسدال اند مور الرئيسية الطلبات المخزون" at bounding box center [304, 190] width 608 height 381
paste input "146303061"
type input "01146303061"
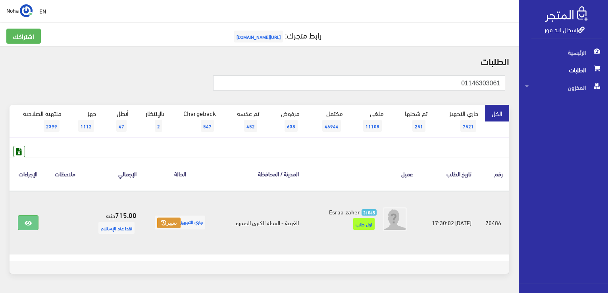
click at [175, 223] on button "تغيير" at bounding box center [168, 222] width 23 height 11
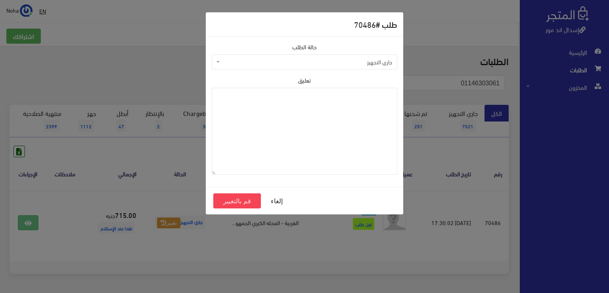
click at [266, 60] on span "جاري التجهيز" at bounding box center [307, 62] width 171 height 8
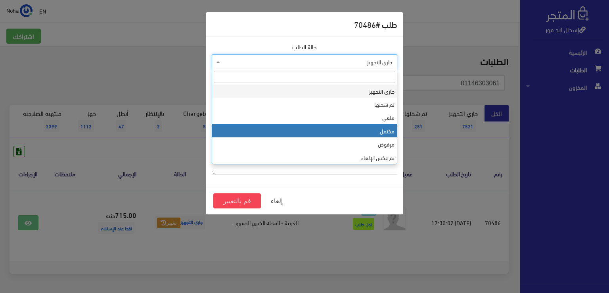
select select "4"
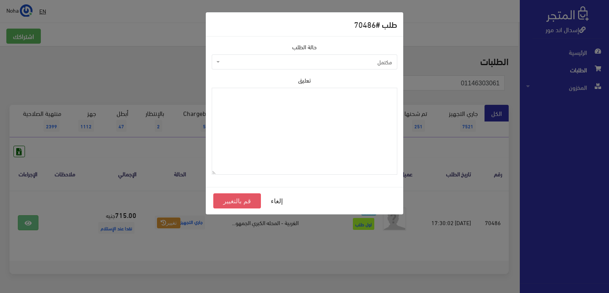
click at [230, 201] on button "قم بالتغيير" at bounding box center [237, 200] width 48 height 15
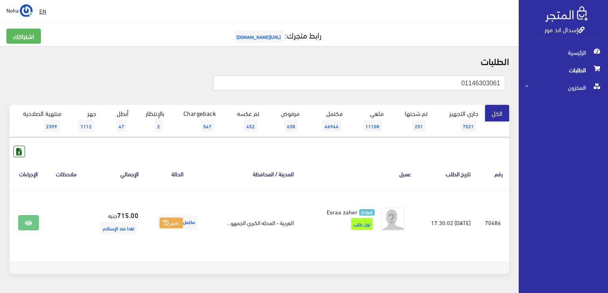
drag, startPoint x: 459, startPoint y: 82, endPoint x: 456, endPoint y: 75, distance: 6.9
click at [511, 85] on div "01146303061" at bounding box center [259, 86] width 509 height 35
paste input "223666366"
type input "01223666366"
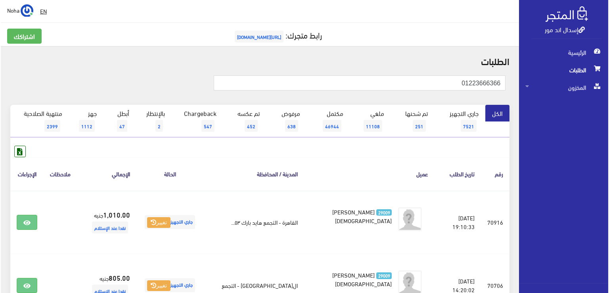
scroll to position [119, 0]
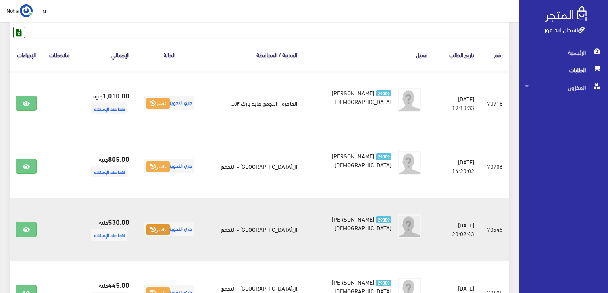
click at [154, 231] on icon at bounding box center [153, 230] width 6 height 6
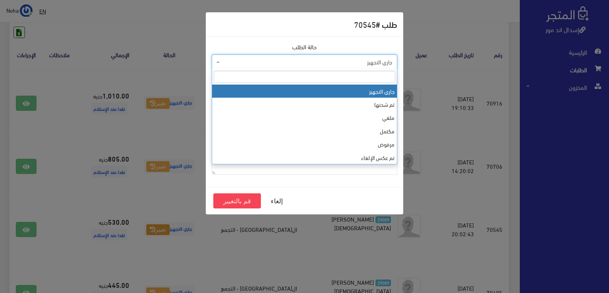
click at [314, 62] on span "جاري التجهيز" at bounding box center [307, 62] width 171 height 8
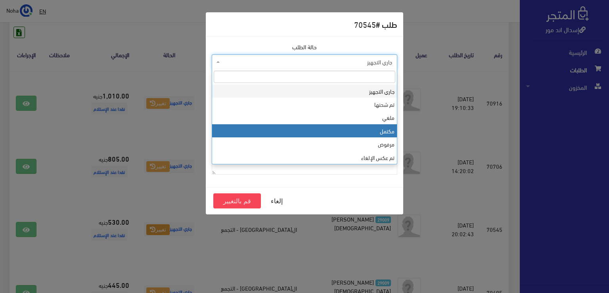
select select "4"
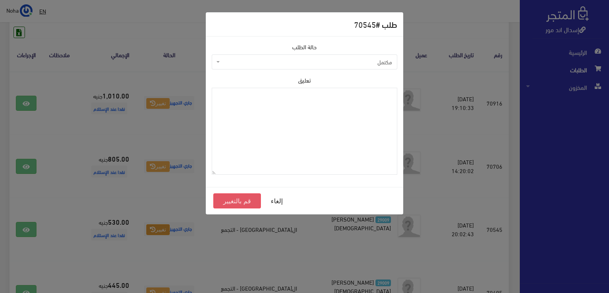
click at [237, 201] on button "قم بالتغيير" at bounding box center [237, 200] width 48 height 15
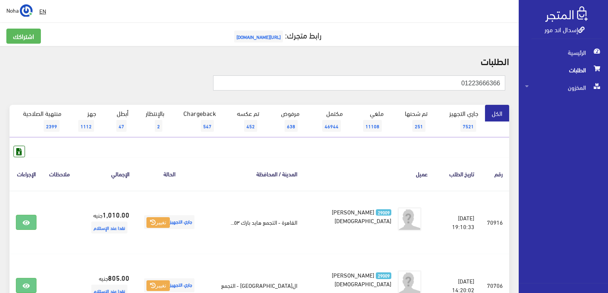
drag, startPoint x: 448, startPoint y: 83, endPoint x: 609, endPoint y: 106, distance: 163.1
click at [607, 106] on html "إسدال اند مور الرئيسية الطلبات" at bounding box center [304, 146] width 608 height 293
paste input "010611942"
type input "01061194266"
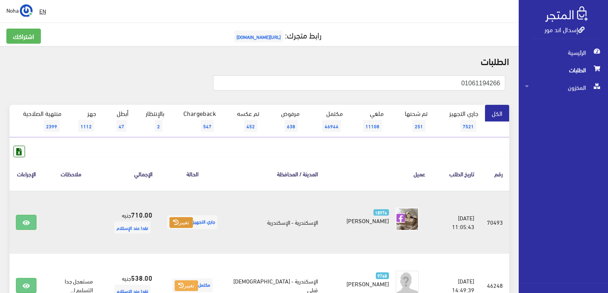
click at [191, 218] on button "تغيير" at bounding box center [180, 222] width 23 height 11
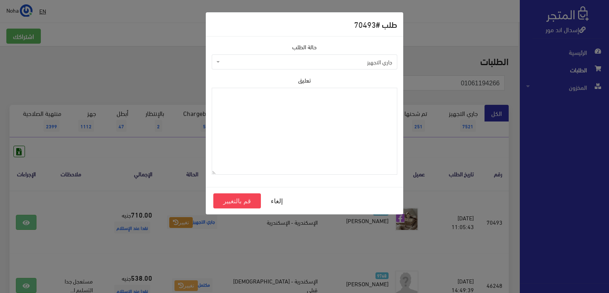
click at [305, 62] on span "جاري التجهيز" at bounding box center [307, 62] width 171 height 8
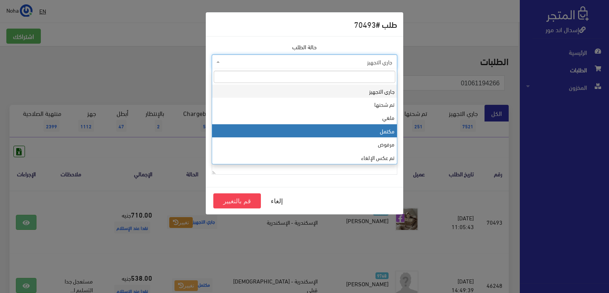
select select "4"
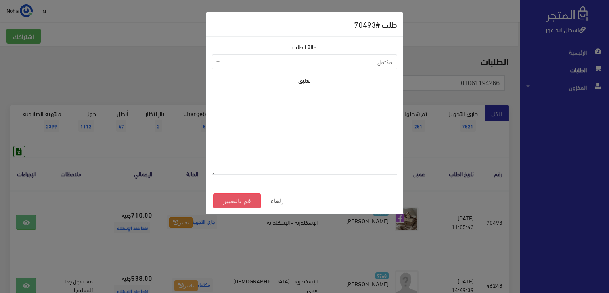
click at [237, 199] on button "قم بالتغيير" at bounding box center [237, 200] width 48 height 15
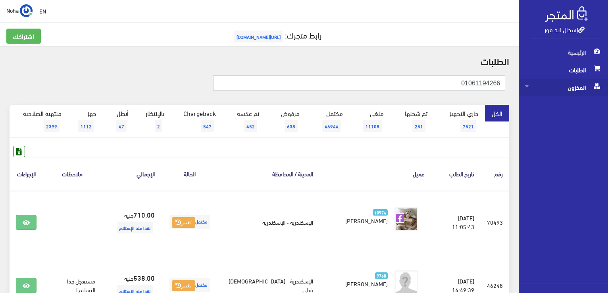
drag, startPoint x: 435, startPoint y: 85, endPoint x: 589, endPoint y: 79, distance: 154.1
click at [590, 79] on div "إسدال اند مور الرئيسية الطلبات المخزون" at bounding box center [304, 253] width 608 height 507
paste input "01200016009"
type input "01200016009"
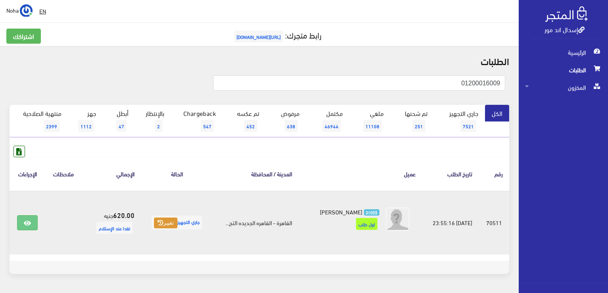
click at [159, 224] on button "تغيير" at bounding box center [165, 222] width 23 height 11
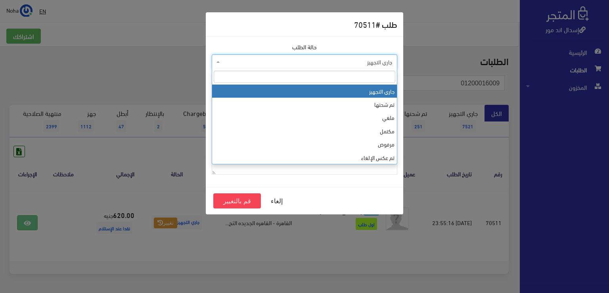
click at [309, 62] on span "جاري التجهيز" at bounding box center [307, 62] width 171 height 8
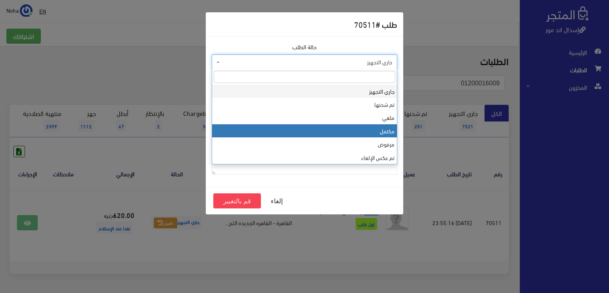
select select "4"
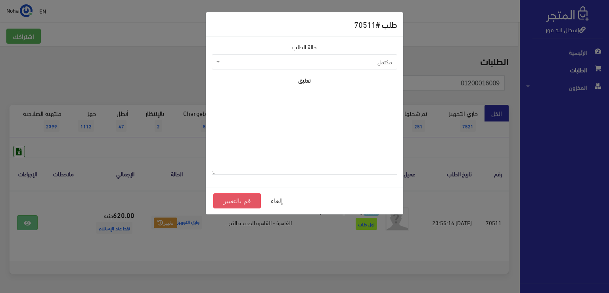
click at [247, 201] on button "قم بالتغيير" at bounding box center [237, 200] width 48 height 15
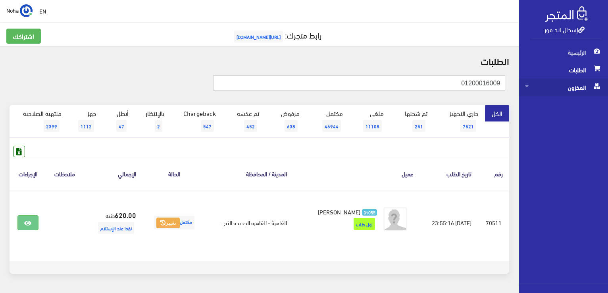
drag, startPoint x: 426, startPoint y: 85, endPoint x: 529, endPoint y: 79, distance: 103.7
click at [607, 94] on html "إسدال اند مور الرئيسية الطلبات" at bounding box center [304, 146] width 608 height 293
paste input "15930571"
type input "01159305719"
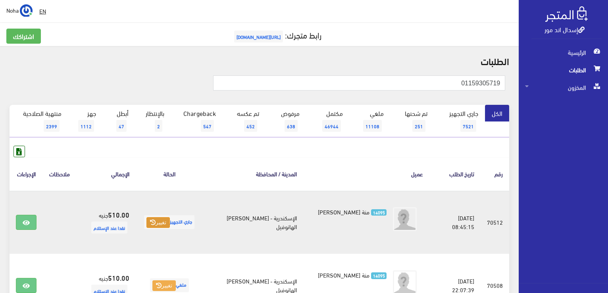
click at [162, 220] on button "تغيير" at bounding box center [157, 222] width 23 height 11
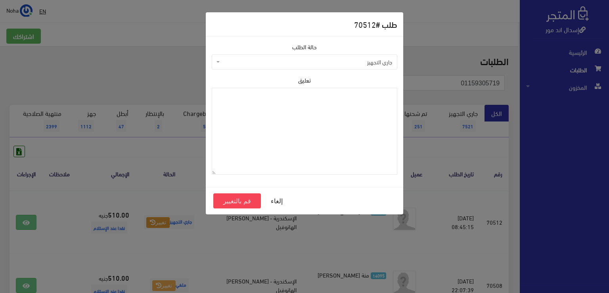
click at [264, 62] on span "جاري التجهيز" at bounding box center [307, 62] width 171 height 8
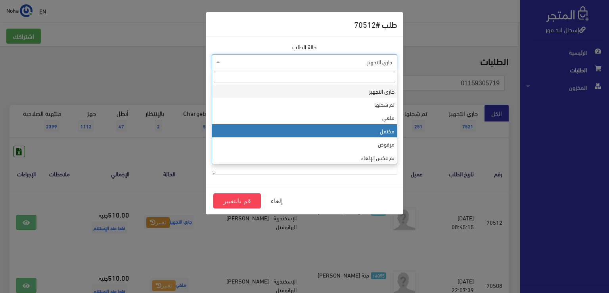
select select "4"
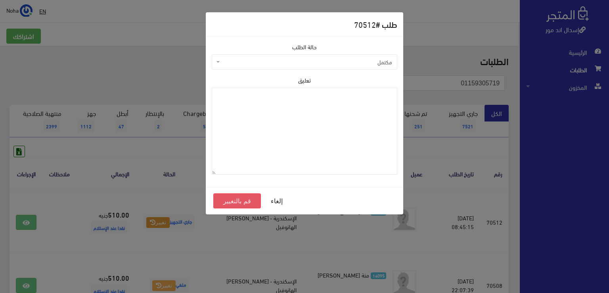
click at [251, 200] on button "قم بالتغيير" at bounding box center [237, 200] width 48 height 15
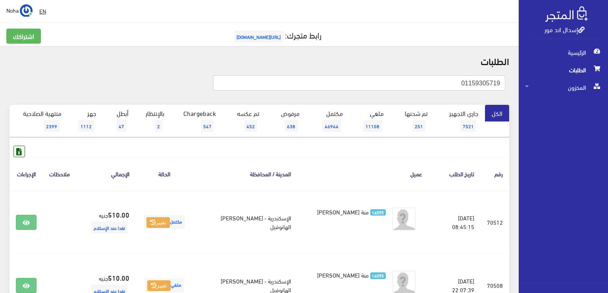
drag, startPoint x: 429, startPoint y: 83, endPoint x: 582, endPoint y: 78, distance: 154.0
click at [582, 78] on div "إسدال اند مور الرئيسية الطلبات المخزون" at bounding box center [304, 253] width 608 height 507
paste input "01015315980"
type input "01015315980"
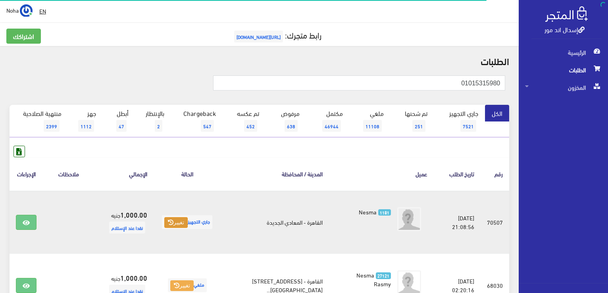
click at [173, 220] on icon at bounding box center [171, 222] width 6 height 6
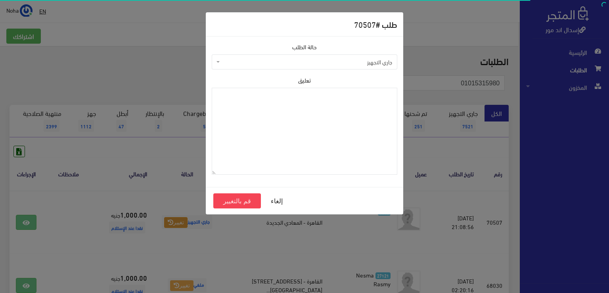
click at [261, 65] on span "جاري التجهيز" at bounding box center [307, 62] width 171 height 8
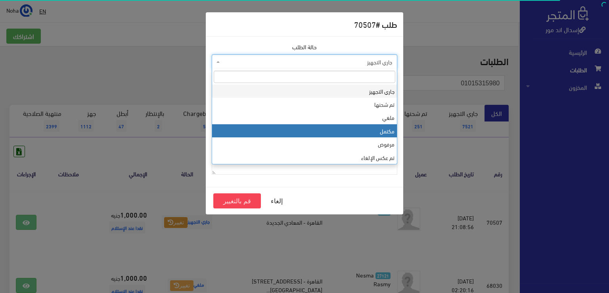
select select "4"
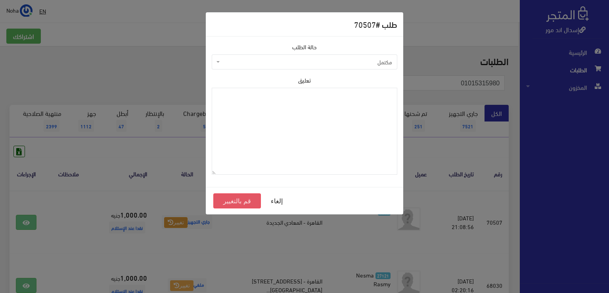
click at [231, 201] on button "قم بالتغيير" at bounding box center [237, 200] width 48 height 15
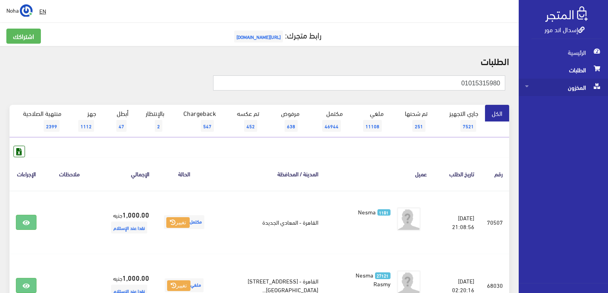
drag, startPoint x: 441, startPoint y: 85, endPoint x: 536, endPoint y: 93, distance: 95.6
paste input "9592301"
type input "01095923010"
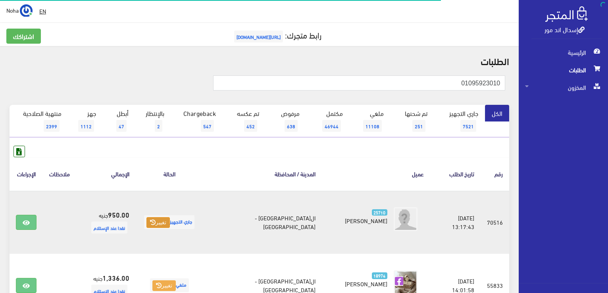
click at [163, 221] on button "تغيير" at bounding box center [157, 222] width 23 height 11
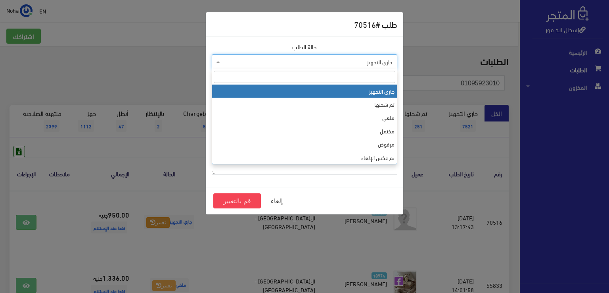
click at [335, 63] on span "جاري التجهيز" at bounding box center [307, 62] width 171 height 8
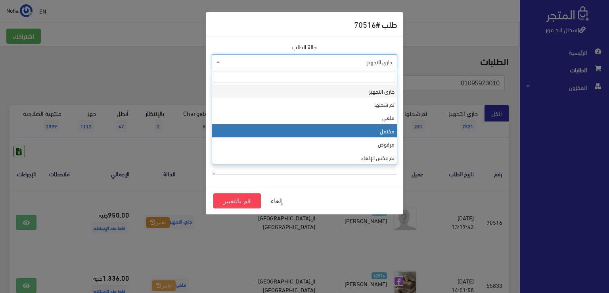
select select "4"
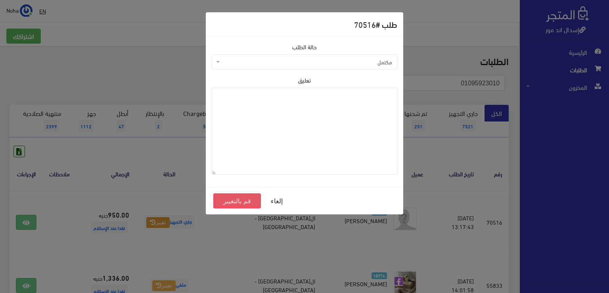
click at [229, 203] on button "قم بالتغيير" at bounding box center [237, 200] width 48 height 15
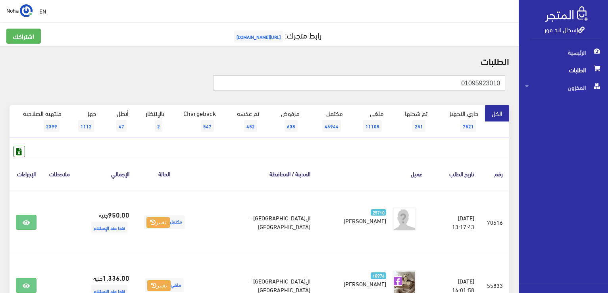
drag, startPoint x: 452, startPoint y: 81, endPoint x: 463, endPoint y: 86, distance: 12.4
click at [463, 86] on input "01095923010" at bounding box center [359, 82] width 292 height 15
drag, startPoint x: 463, startPoint y: 86, endPoint x: 609, endPoint y: 95, distance: 145.9
click at [607, 95] on html "إسدال اند مور الرئيسية الطلبات" at bounding box center [304, 146] width 608 height 293
paste input "01003851446"
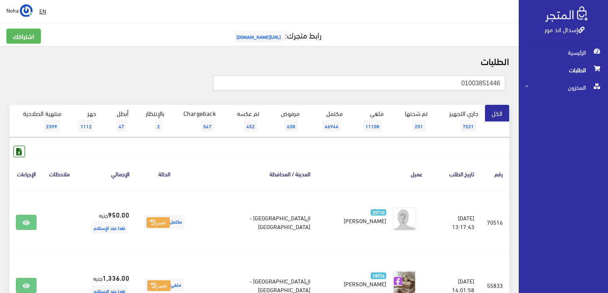
type input "01003851446"
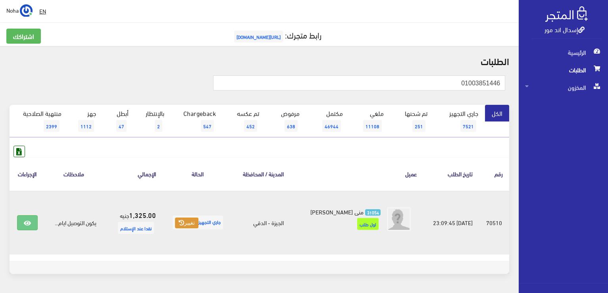
click at [179, 223] on icon at bounding box center [182, 223] width 6 height 6
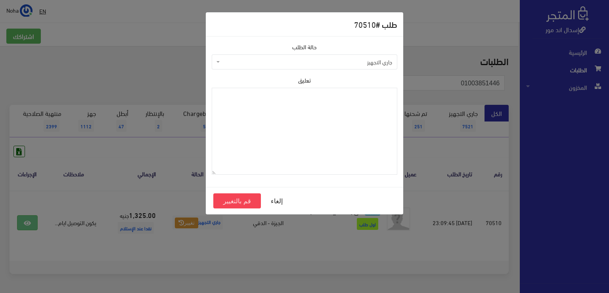
click at [244, 62] on span "جاري التجهيز" at bounding box center [307, 62] width 171 height 8
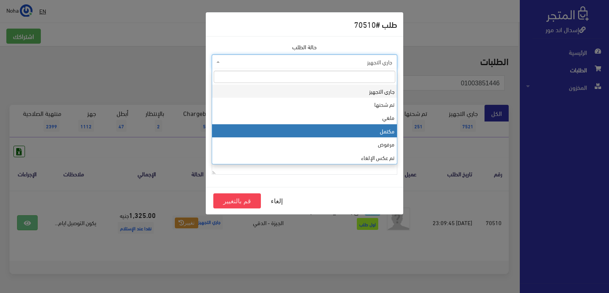
select select "4"
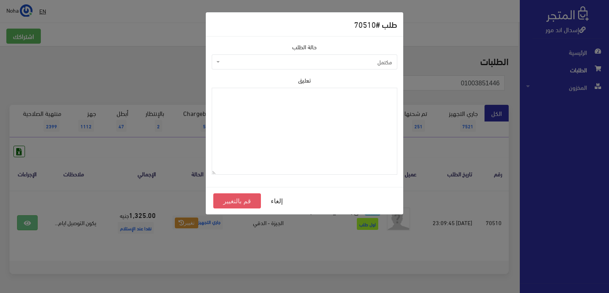
click at [221, 203] on button "قم بالتغيير" at bounding box center [237, 200] width 48 height 15
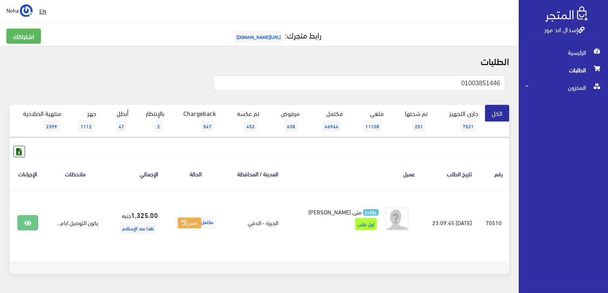
click at [378, 261] on footer at bounding box center [260, 267] width 500 height 13
drag, startPoint x: 439, startPoint y: 77, endPoint x: 602, endPoint y: 135, distance: 172.5
click at [607, 137] on html "إسدال اند مور الرئيسية الطلبات" at bounding box center [304, 146] width 608 height 293
paste input "64477810"
type input "01064477810"
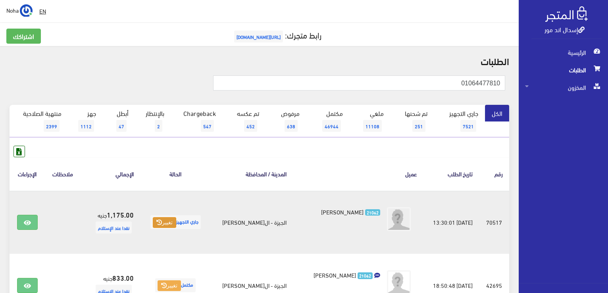
click at [176, 222] on button "تغيير" at bounding box center [164, 222] width 23 height 11
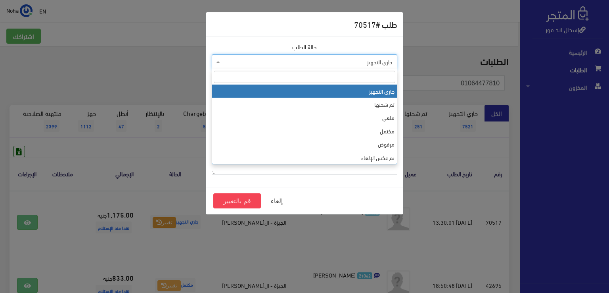
click at [266, 59] on span "جاري التجهيز" at bounding box center [307, 62] width 171 height 8
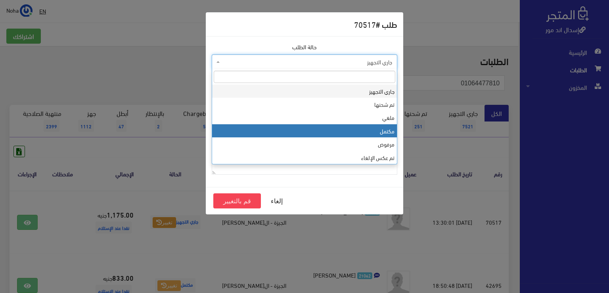
select select "4"
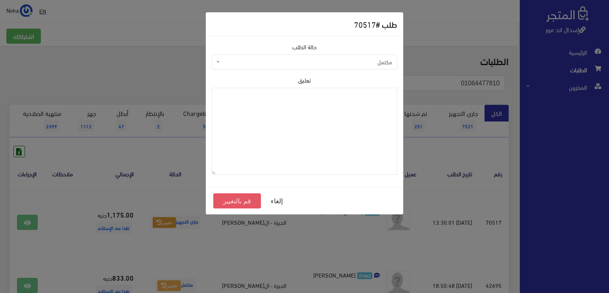
click at [241, 204] on button "قم بالتغيير" at bounding box center [237, 200] width 48 height 15
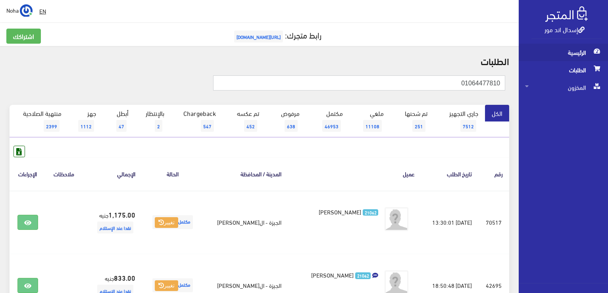
drag, startPoint x: 398, startPoint y: 79, endPoint x: 602, endPoint y: 49, distance: 207.0
click at [607, 51] on html "إسدال اند مور الرئيسية الطلبات" at bounding box center [304, 146] width 608 height 293
paste input "01005063417"
type input "01005063417"
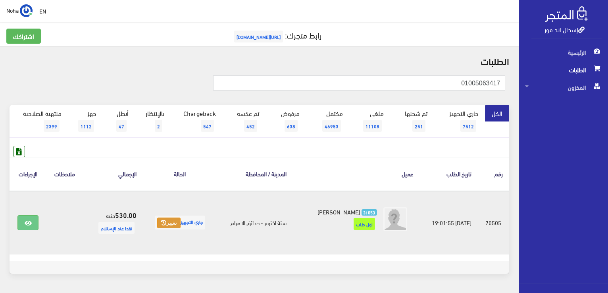
click at [165, 222] on button "تغيير" at bounding box center [168, 222] width 23 height 11
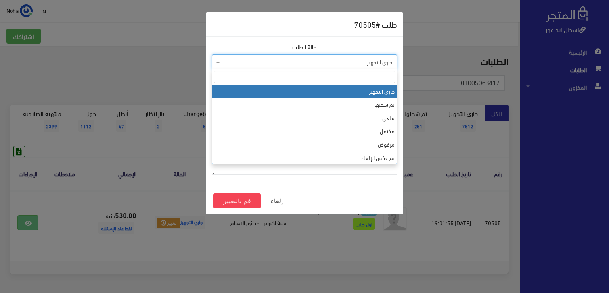
click at [268, 62] on span "جاري التجهيز" at bounding box center [307, 62] width 171 height 8
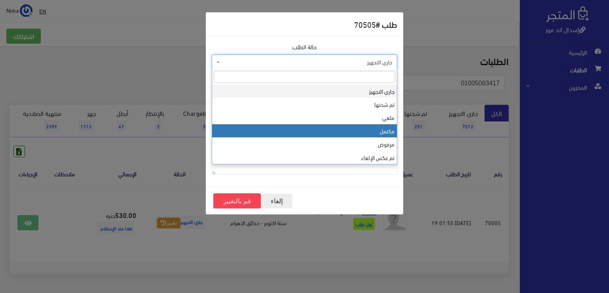
select select "4"
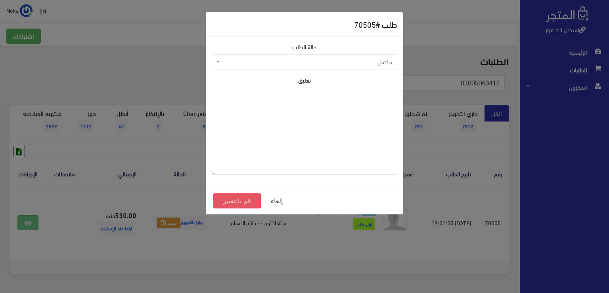
click at [243, 202] on button "قم بالتغيير" at bounding box center [237, 200] width 48 height 15
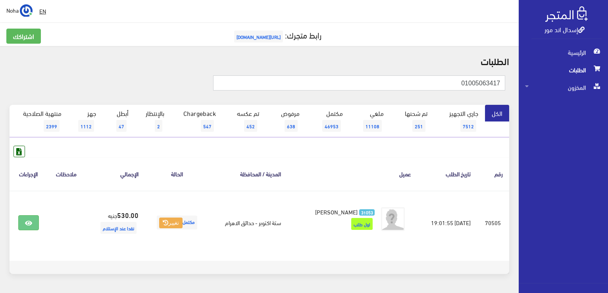
drag, startPoint x: 399, startPoint y: 85, endPoint x: 576, endPoint y: 74, distance: 177.3
click at [607, 75] on div "إسدال اند مور الرئيسية الطلبات المخزون" at bounding box center [304, 159] width 608 height 318
paste input "01092627016"
type input "01092627016"
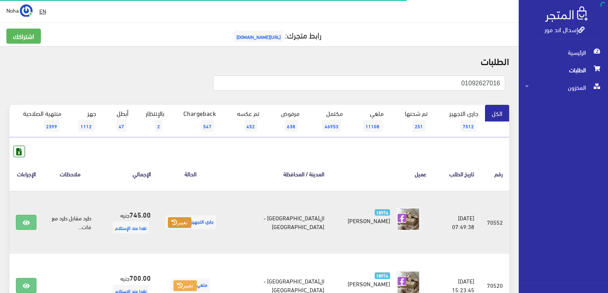
click at [190, 228] on button "تغيير" at bounding box center [179, 222] width 23 height 11
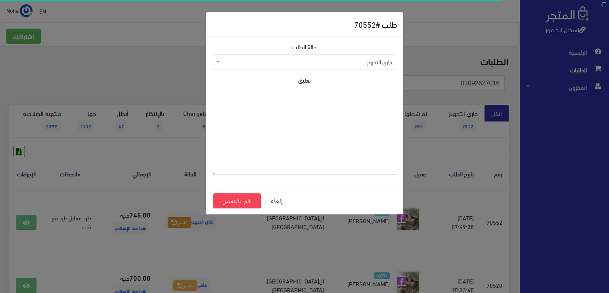
click at [282, 60] on span "جاري التجهيز" at bounding box center [307, 62] width 171 height 8
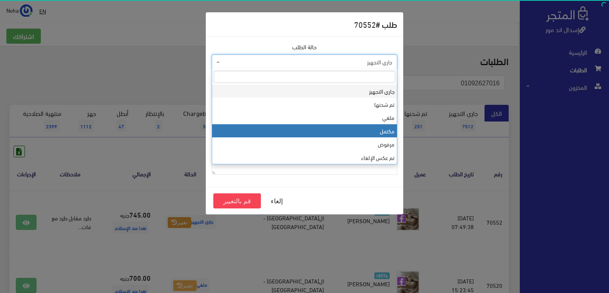
select select "4"
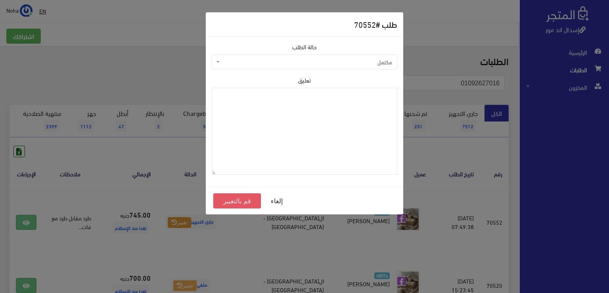
click at [248, 199] on button "قم بالتغيير" at bounding box center [237, 200] width 48 height 15
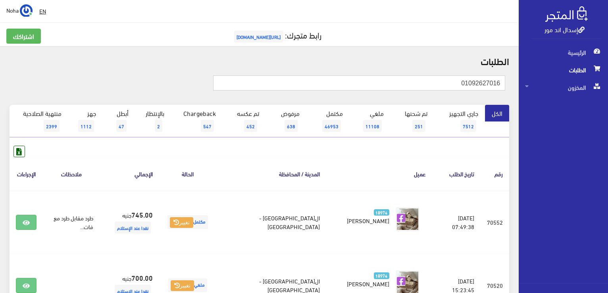
drag, startPoint x: 445, startPoint y: 85, endPoint x: 609, endPoint y: 91, distance: 164.4
click at [607, 91] on html "إسدال اند مور الرئيسية الطلبات" at bounding box center [304, 146] width 608 height 293
paste input "01009796262"
type input "01009796262"
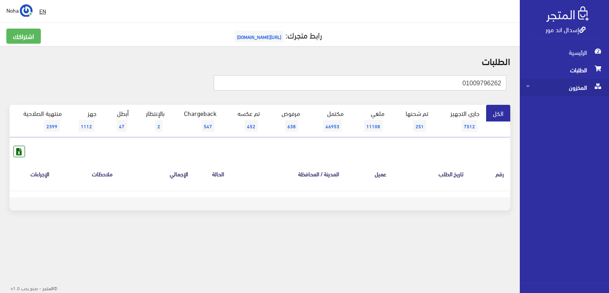
drag, startPoint x: 443, startPoint y: 83, endPoint x: 609, endPoint y: 83, distance: 166.3
click at [609, 83] on div "إسدال اند مور الرئيسية الطلبات المخزون" at bounding box center [304, 127] width 609 height 255
